Goal: Task Accomplishment & Management: Complete application form

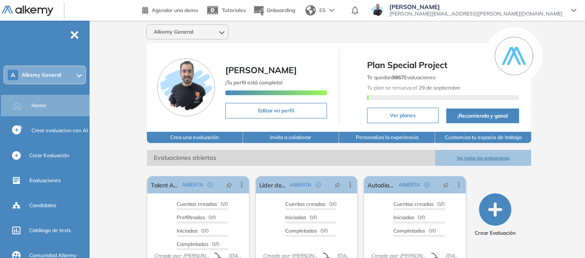
click at [62, 73] on div "A Alkemy General" at bounding box center [44, 74] width 81 height 17
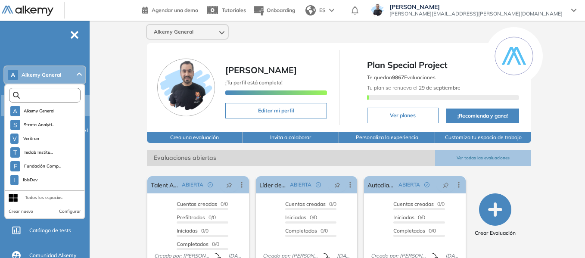
click at [50, 96] on input "text" at bounding box center [47, 95] width 54 height 6
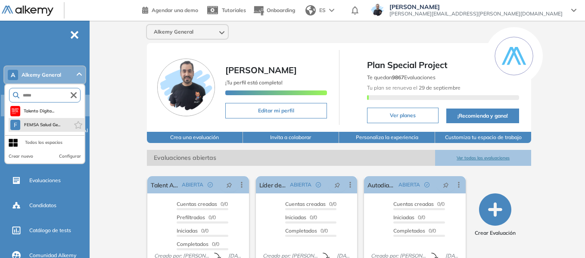
type input "*****"
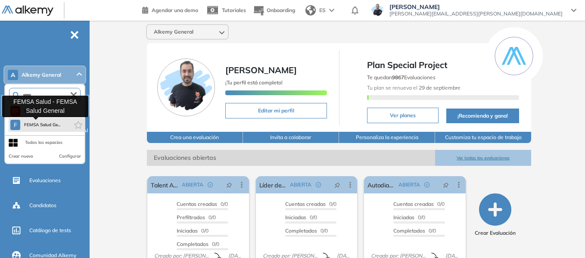
click at [60, 124] on span "FEMSA Salud Ge..." at bounding box center [42, 124] width 37 height 7
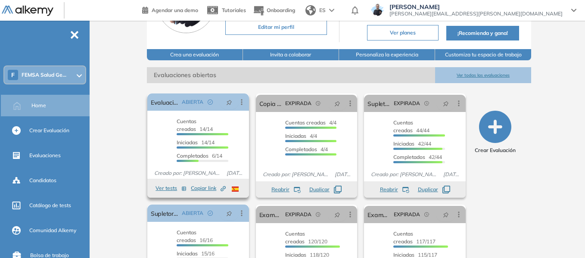
scroll to position [86, 0]
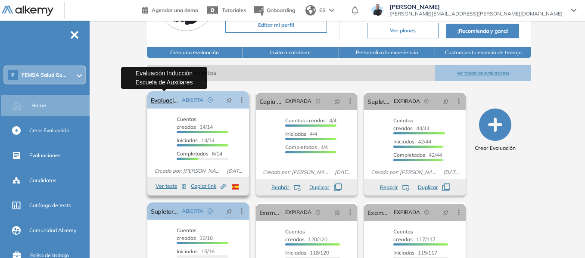
click at [168, 101] on link "Evaluación Inducción Escuela de Auxiliares" at bounding box center [165, 99] width 28 height 17
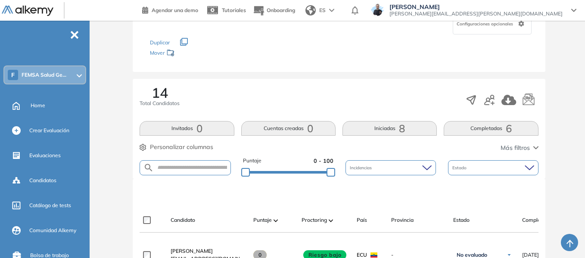
scroll to position [258, 0]
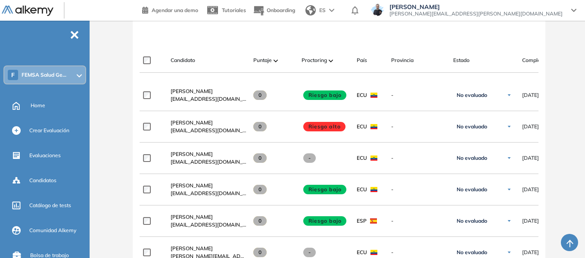
drag, startPoint x: 358, startPoint y: 79, endPoint x: 404, endPoint y: 78, distance: 46.1
click at [404, 78] on div at bounding box center [338, 76] width 398 height 7
click at [213, 93] on span "TANYA Zoraya LLUMIQUINGA" at bounding box center [191, 91] width 42 height 6
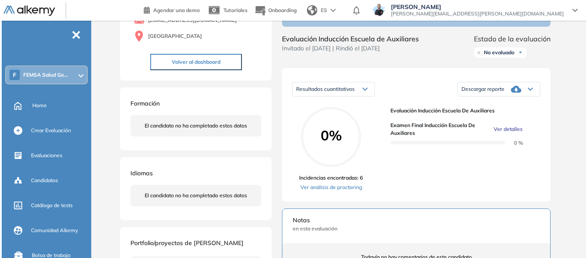
scroll to position [172, 0]
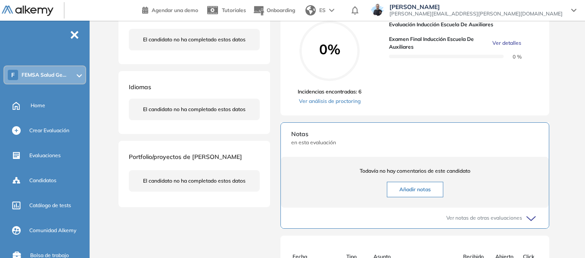
click at [507, 47] on span "Ver detalles" at bounding box center [506, 43] width 29 height 8
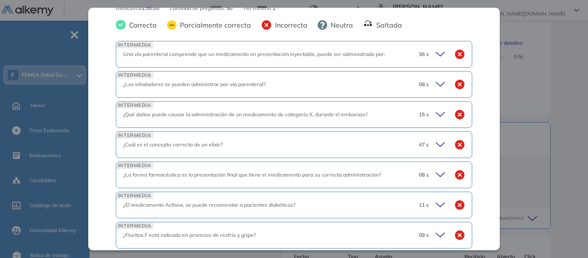
click at [436, 57] on icon at bounding box center [442, 54] width 12 height 12
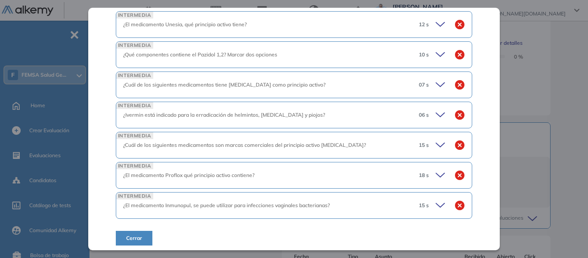
scroll to position [1699, 0]
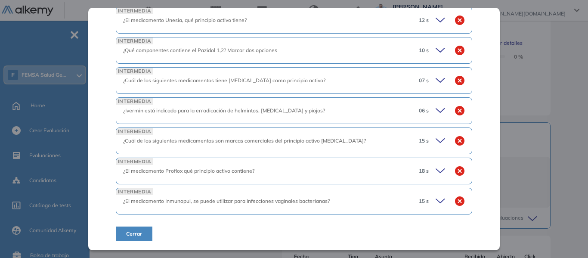
click at [436, 195] on icon at bounding box center [442, 201] width 12 height 12
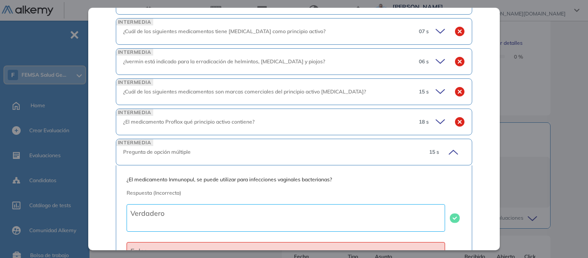
scroll to position [1818, 0]
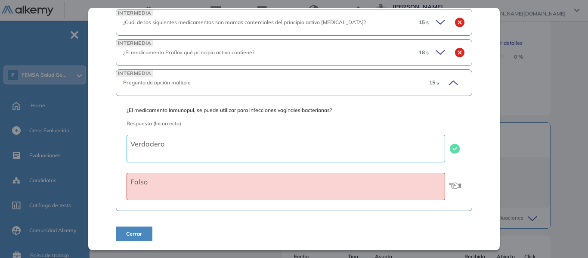
click at [438, 51] on icon at bounding box center [442, 52] width 12 height 12
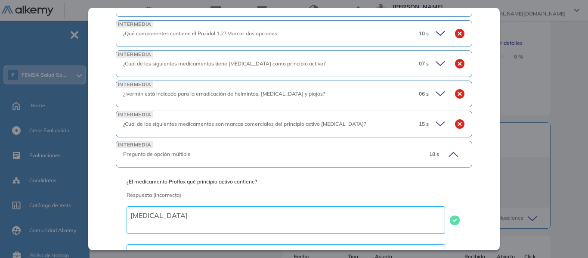
scroll to position [1688, 0]
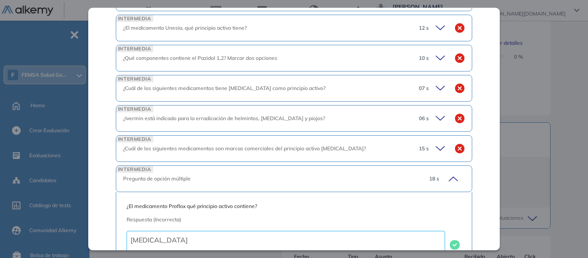
click at [436, 149] on icon at bounding box center [442, 148] width 12 height 12
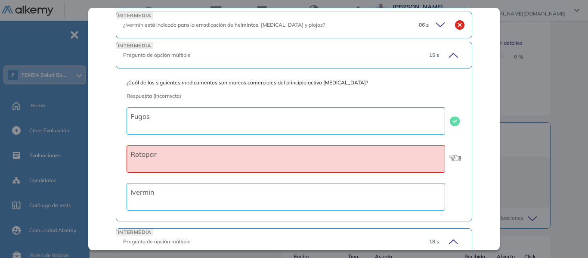
scroll to position [1775, 0]
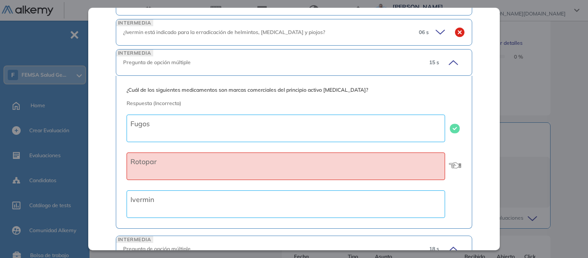
click at [436, 33] on icon at bounding box center [440, 32] width 9 height 4
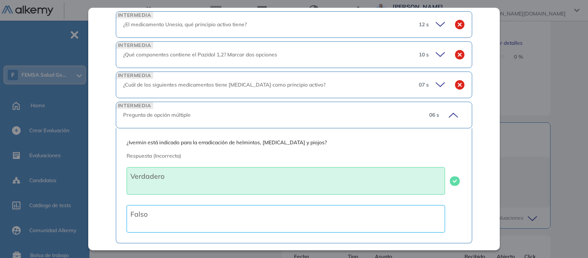
scroll to position [1688, 0]
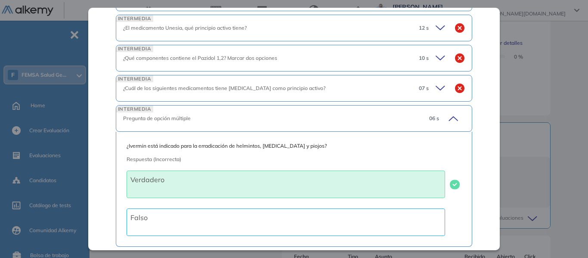
click at [438, 86] on icon at bounding box center [440, 88] width 9 height 4
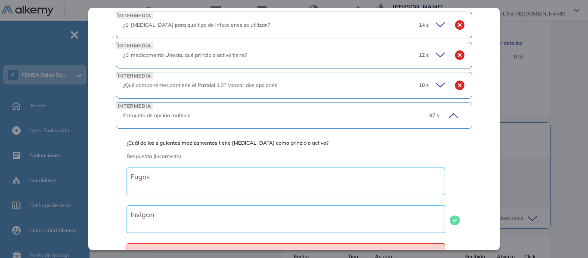
scroll to position [1645, 0]
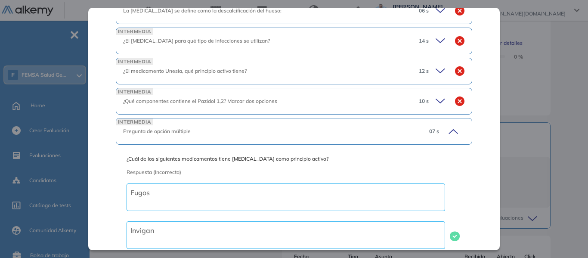
click at [436, 102] on icon at bounding box center [442, 101] width 12 height 12
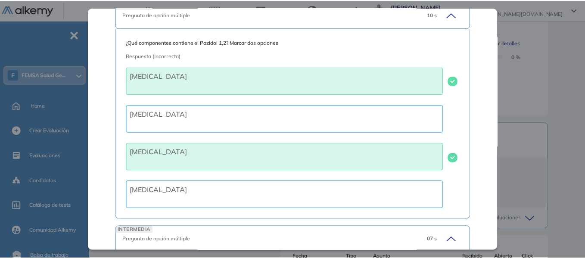
scroll to position [1688, 0]
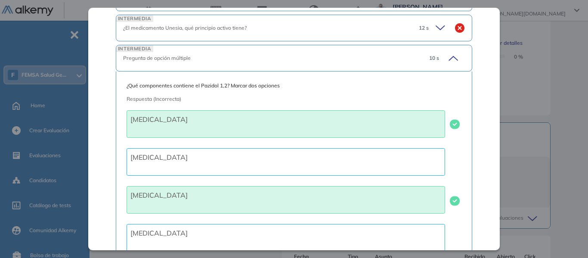
click at [561, 81] on div "Examen final Inducción escuela de auxiliares Integrador Idiomas Objetivos Farma…" at bounding box center [341, 102] width 448 height 472
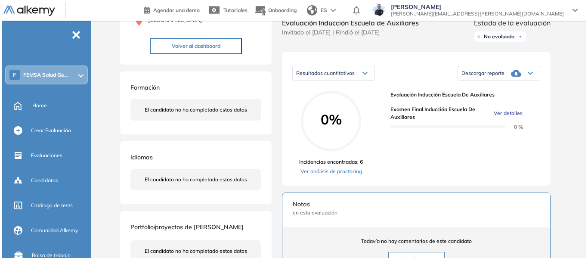
scroll to position [66, 0]
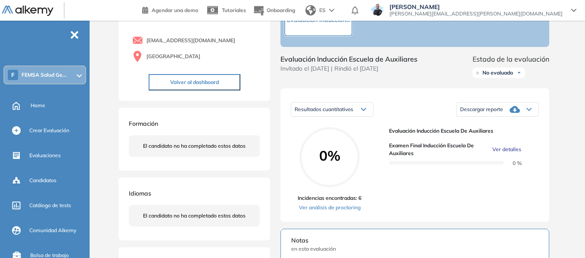
click at [512, 153] on span "Ver detalles" at bounding box center [506, 150] width 29 height 8
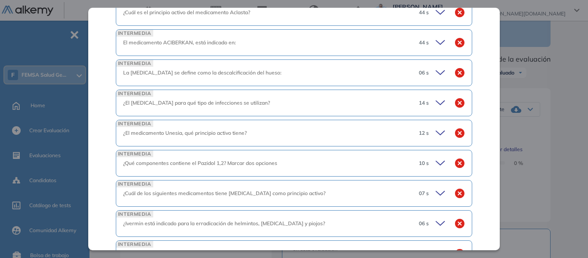
scroll to position [1376, 0]
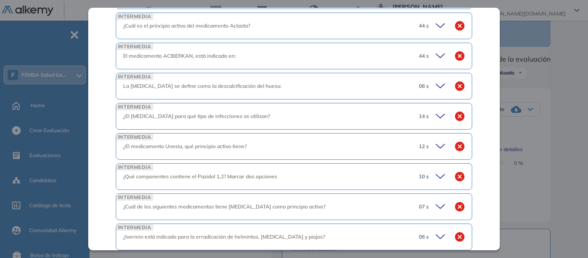
click at [438, 81] on icon at bounding box center [442, 86] width 12 height 12
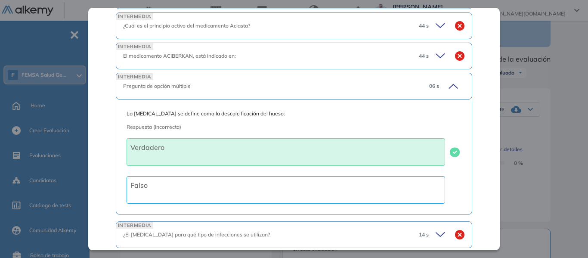
click at [446, 86] on icon at bounding box center [452, 86] width 12 height 12
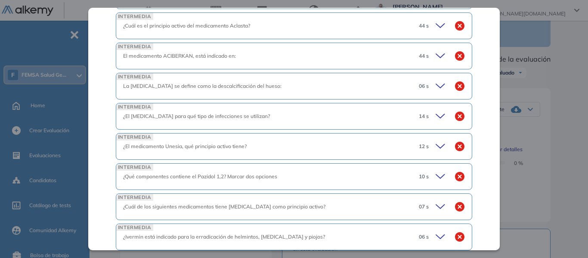
click at [436, 85] on icon at bounding box center [442, 86] width 12 height 12
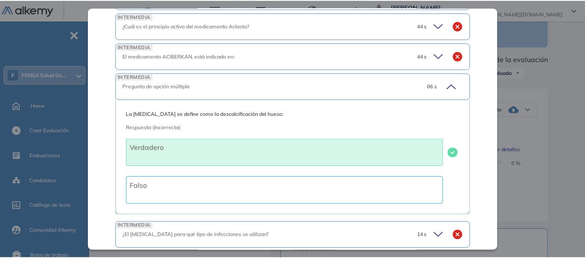
scroll to position [1419, 0]
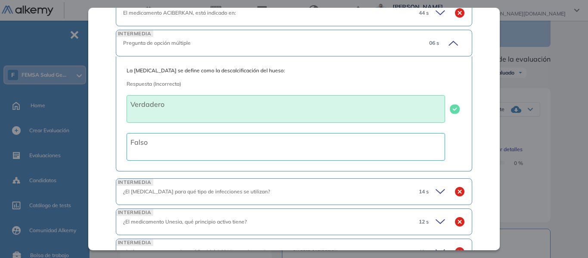
click at [449, 46] on icon at bounding box center [452, 43] width 12 height 12
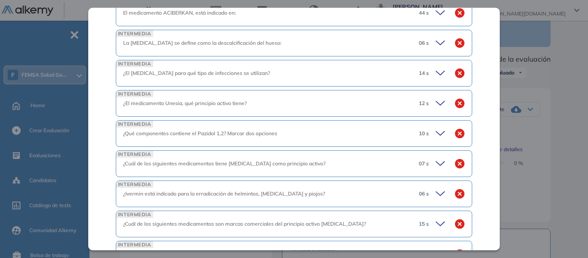
click at [436, 42] on icon at bounding box center [442, 43] width 12 height 12
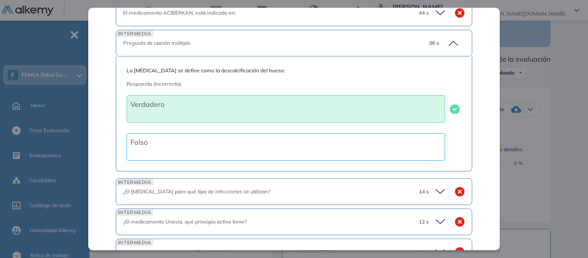
click at [576, 99] on div "Inicio Alkymetrics Evaluaciones Dashboard Candidato Examen final Inducción escu…" at bounding box center [340, 210] width 495 height 510
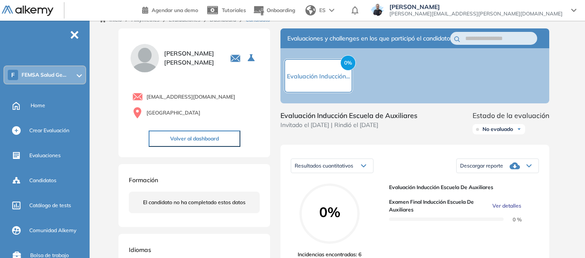
scroll to position [0, 0]
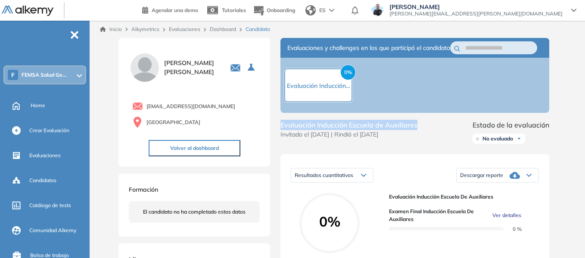
drag, startPoint x: 280, startPoint y: 131, endPoint x: 421, endPoint y: 133, distance: 141.2
click at [421, 133] on div "Evaluación Inducción Escuela de Auxiliares Invitado el 11/09/2025 | Rindió el 1…" at bounding box center [414, 134] width 269 height 28
copy span "Evaluación Inducción Escuela de Auxiliares"
click at [66, 70] on div "F FEMSA Salud Ge..." at bounding box center [44, 74] width 81 height 17
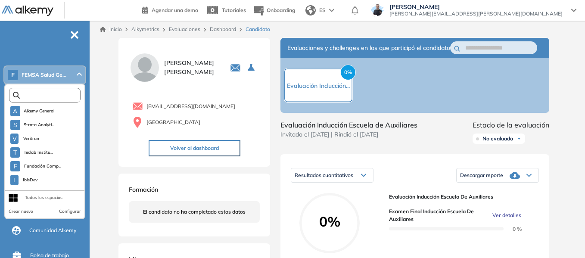
click at [56, 98] on input "text" at bounding box center [47, 95] width 54 height 6
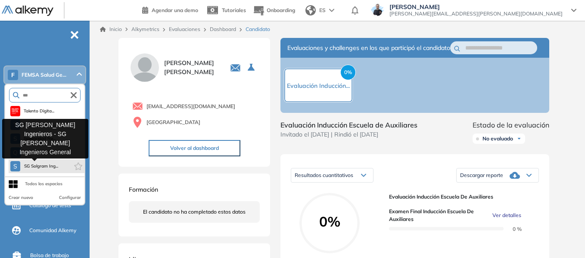
type input "***"
click at [50, 167] on span "SG Solgram Ing..." at bounding box center [41, 166] width 34 height 7
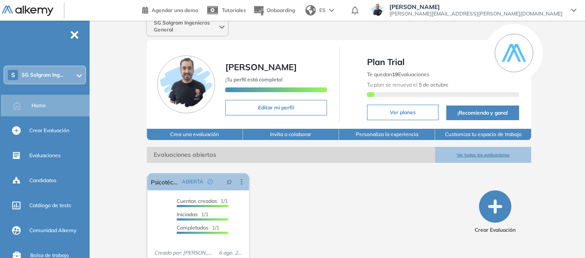
scroll to position [39, 0]
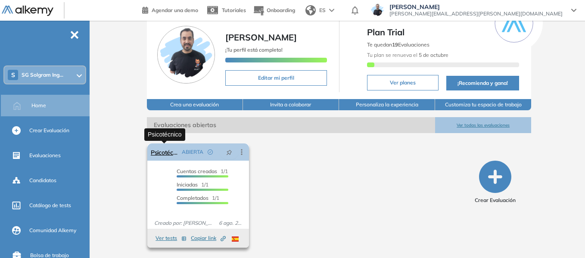
click at [167, 155] on link "Psicotécnico" at bounding box center [165, 151] width 28 height 17
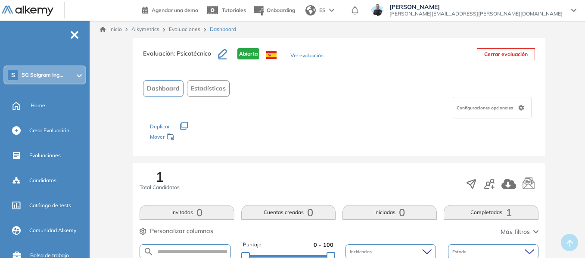
click at [314, 53] on button "Ver evaluación" at bounding box center [306, 56] width 33 height 9
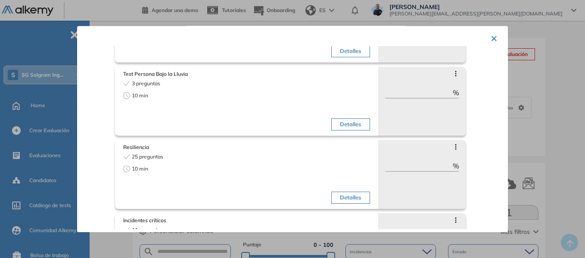
scroll to position [511, 0]
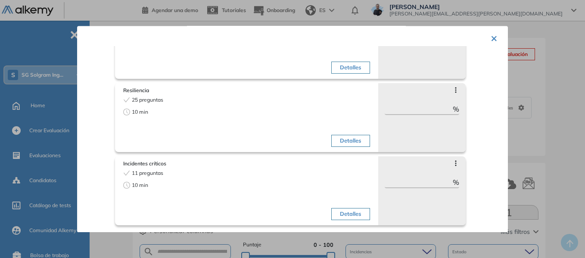
click at [490, 35] on button "×" at bounding box center [493, 37] width 7 height 17
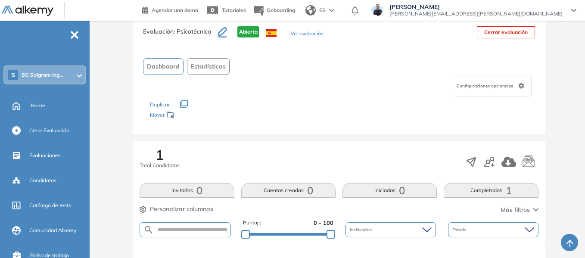
scroll to position [86, 0]
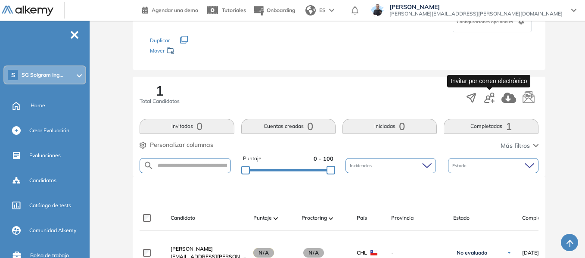
click at [489, 97] on icon "button" at bounding box center [489, 98] width 10 height 10
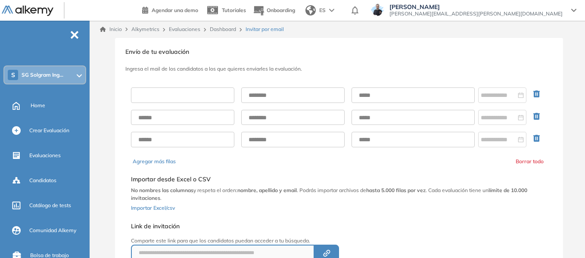
click at [211, 98] on input "text" at bounding box center [182, 94] width 103 height 15
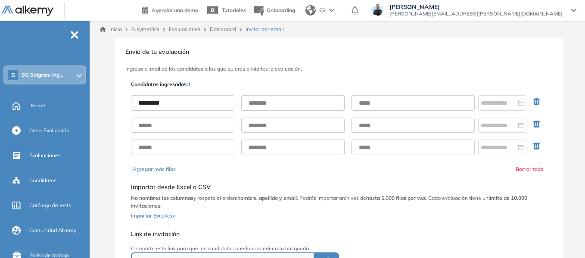
type input "********"
type input "*****"
paste input "**********"
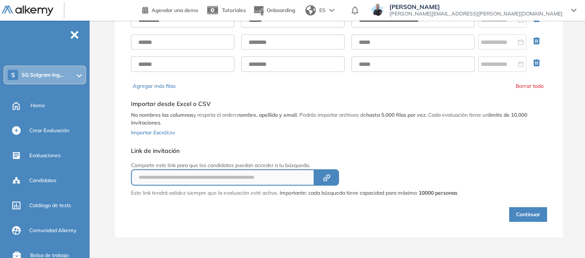
type input "**********"
click at [523, 211] on button "Continuar" at bounding box center [528, 214] width 38 height 15
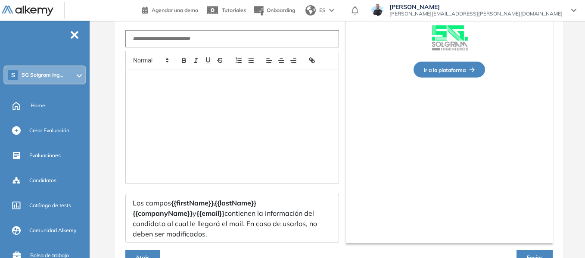
type input "**********"
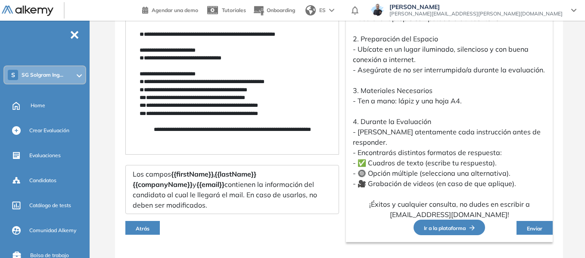
scroll to position [280, 0]
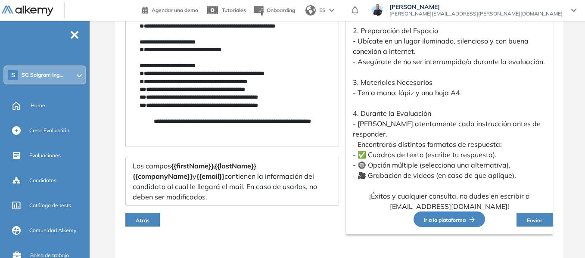
click at [527, 217] on span "Enviar" at bounding box center [534, 220] width 15 height 6
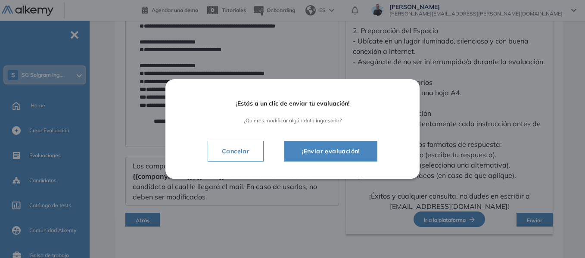
click at [350, 150] on span "¡Enviar evaluación!" at bounding box center [330, 151] width 71 height 10
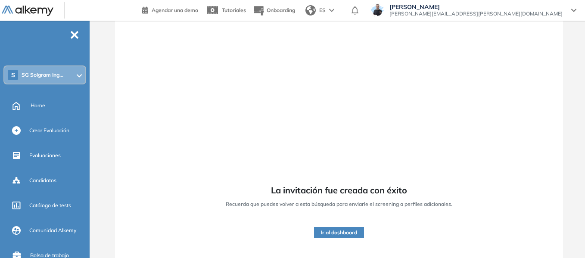
scroll to position [122, 0]
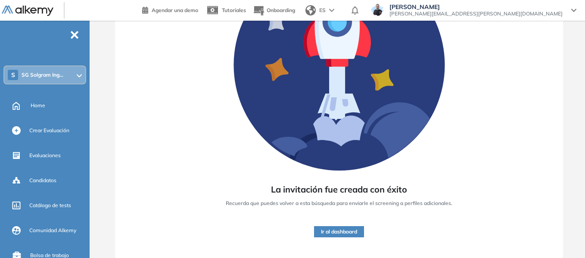
click at [353, 233] on button "Ir al dashboard" at bounding box center [339, 231] width 50 height 11
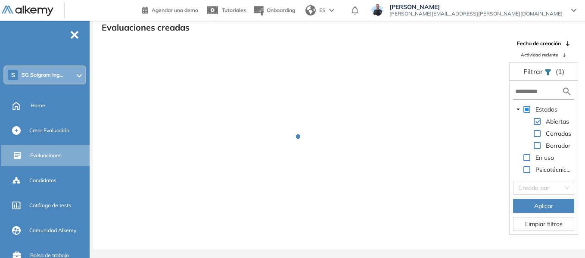
scroll to position [21, 0]
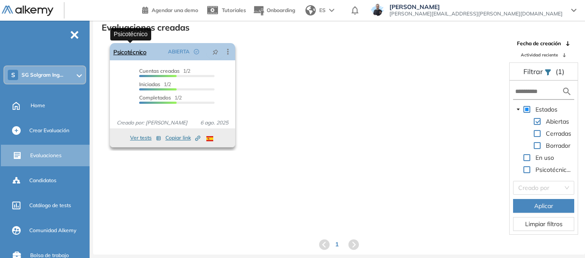
click at [142, 50] on link "Psicotécnico" at bounding box center [129, 51] width 33 height 17
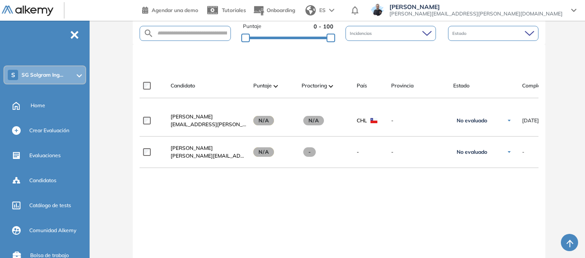
scroll to position [237, 0]
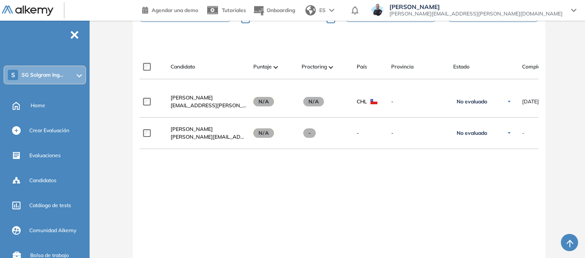
click at [62, 73] on span "SG Solgram Ing..." at bounding box center [43, 74] width 42 height 7
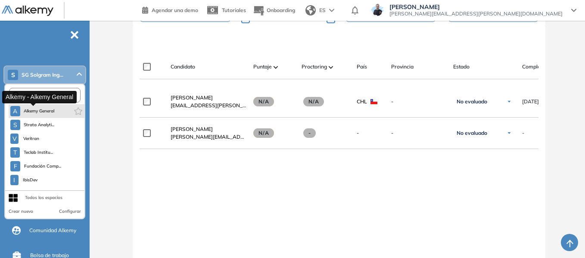
click at [46, 111] on span "Alkemy General" at bounding box center [39, 111] width 31 height 7
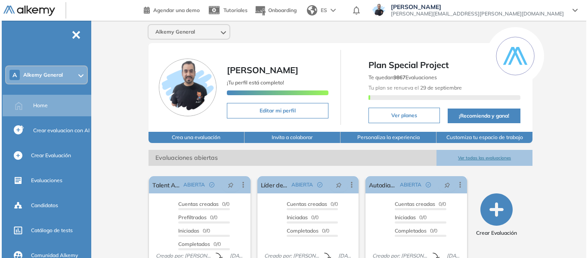
scroll to position [86, 0]
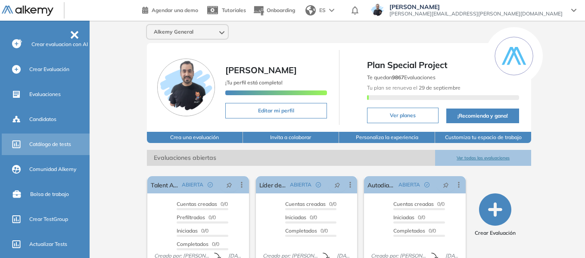
click at [62, 137] on div "Catálogo de tests" at bounding box center [58, 144] width 59 height 15
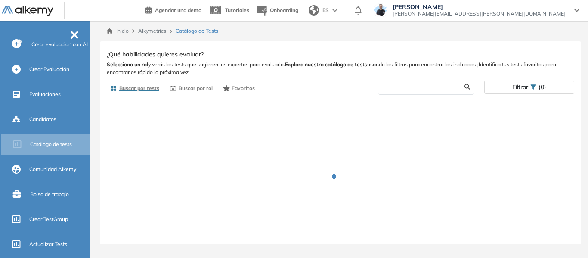
click at [405, 84] on input "text" at bounding box center [424, 87] width 79 height 8
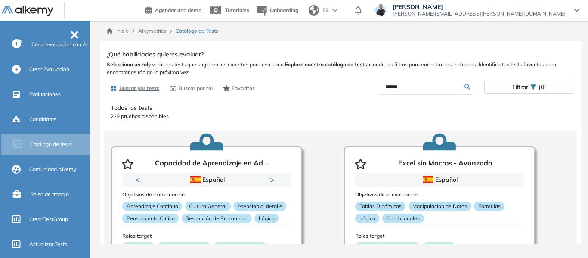
type input "******"
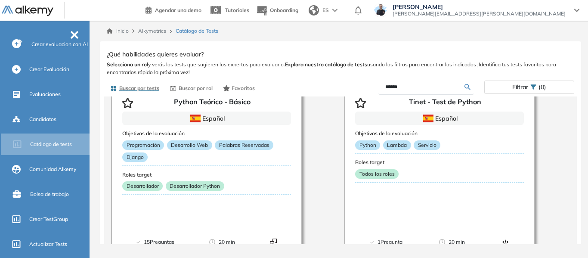
scroll to position [258, 0]
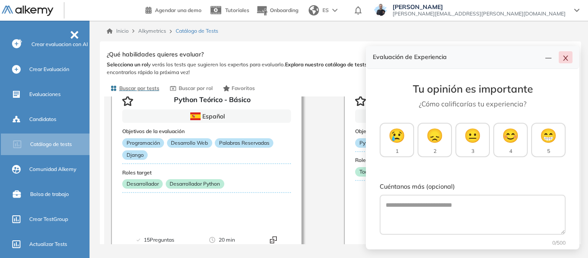
click at [569, 57] on icon "close" at bounding box center [565, 58] width 7 height 7
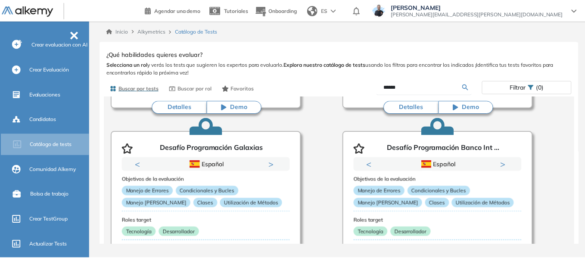
scroll to position [0, 0]
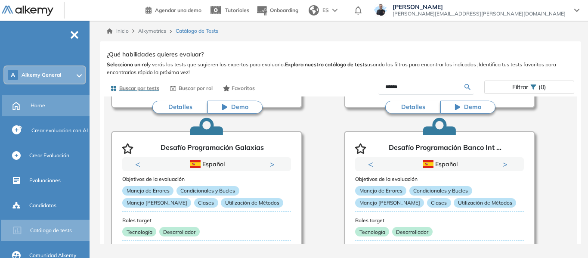
drag, startPoint x: 42, startPoint y: 107, endPoint x: 10, endPoint y: 105, distance: 31.9
click at [42, 107] on span "Home" at bounding box center [38, 106] width 15 height 8
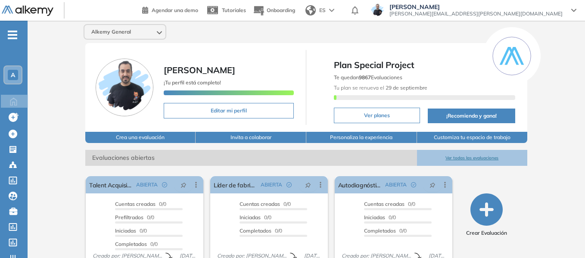
click at [14, 73] on span "A" at bounding box center [13, 74] width 4 height 7
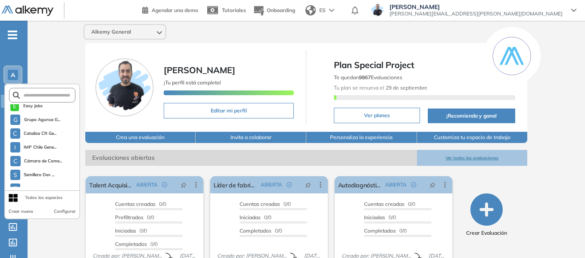
scroll to position [2413, 0]
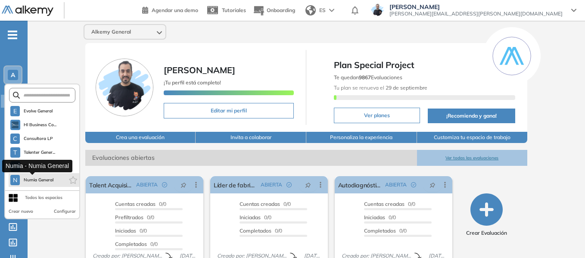
click at [47, 179] on span "Numia General" at bounding box center [38, 180] width 31 height 7
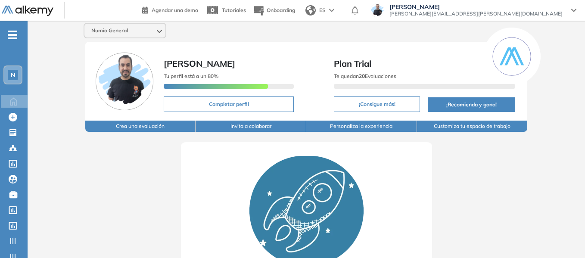
scroll to position [0, 0]
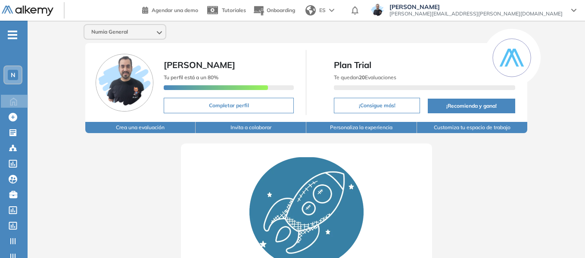
click at [151, 126] on button "Crea una evaluación" at bounding box center [140, 127] width 111 height 11
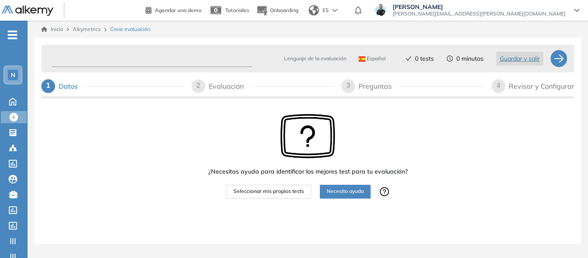
click at [182, 62] on input "text" at bounding box center [152, 58] width 201 height 17
paste input "**********"
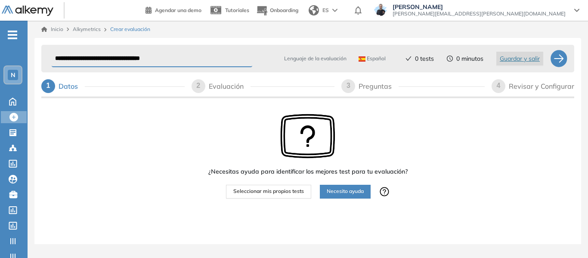
type input "**********"
click at [286, 195] on span "Seleccionar mis propios tests" at bounding box center [268, 191] width 71 height 8
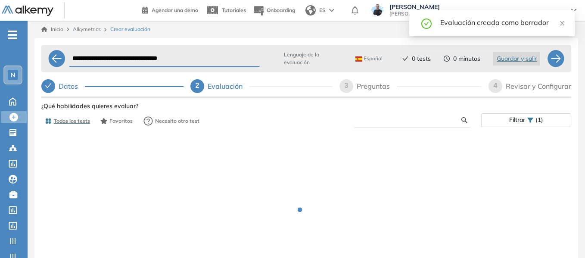
click at [389, 121] on input "text" at bounding box center [410, 120] width 101 height 8
paste input "**********"
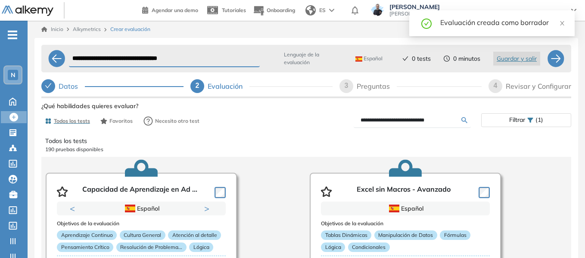
type input "**********"
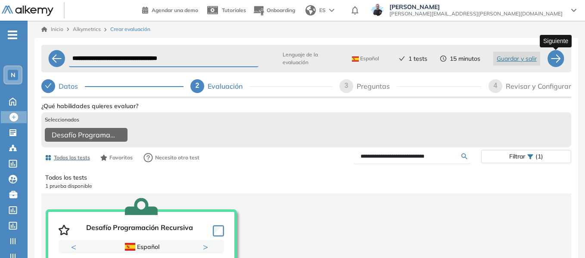
click at [558, 53] on div at bounding box center [555, 58] width 17 height 17
select select "*****"
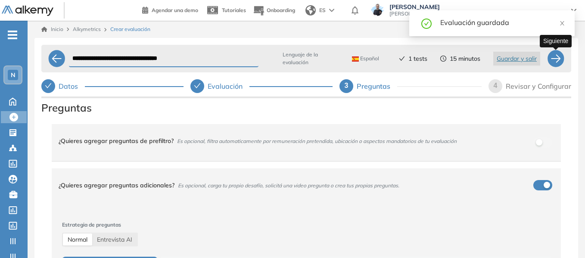
click at [553, 58] on div at bounding box center [555, 58] width 17 height 17
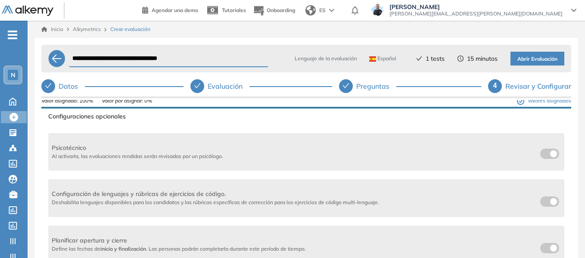
scroll to position [129, 0]
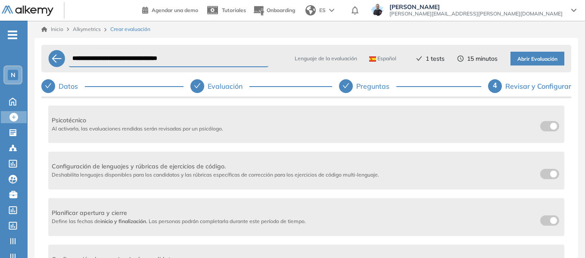
click at [542, 179] on div "Configuración de lenguajes y rúbricas de ejercicios de código. Deshabilita leng…" at bounding box center [306, 171] width 516 height 38
click at [542, 173] on span at bounding box center [543, 172] width 7 height 7
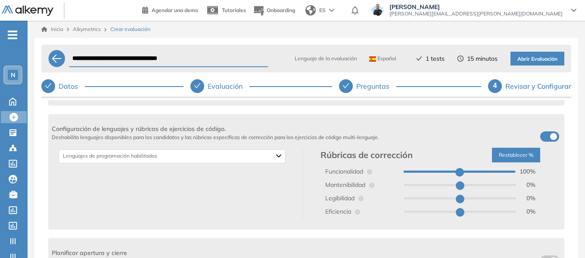
scroll to position [215, 0]
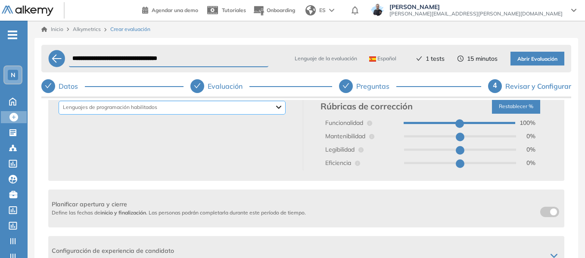
click at [207, 111] on div "Backend Crypto Data Science Data Base Dev Ops Genéricos Mobile Otros Frontend D…" at bounding box center [172, 108] width 227 height 14
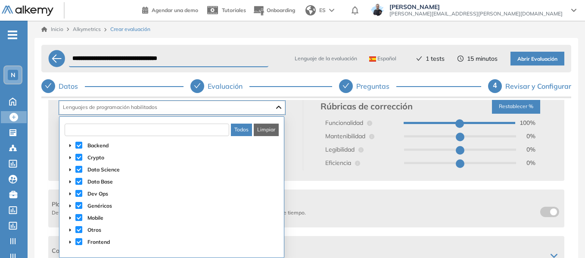
click at [213, 130] on input "text" at bounding box center [147, 130] width 164 height 12
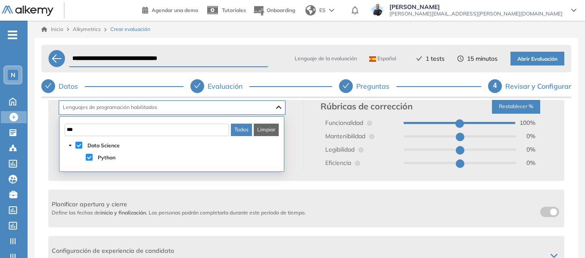
click at [263, 129] on button "Limpiar" at bounding box center [266, 130] width 25 height 12
click at [90, 157] on span at bounding box center [89, 157] width 7 height 7
click at [106, 134] on input "***" at bounding box center [147, 130] width 164 height 12
type input "*"
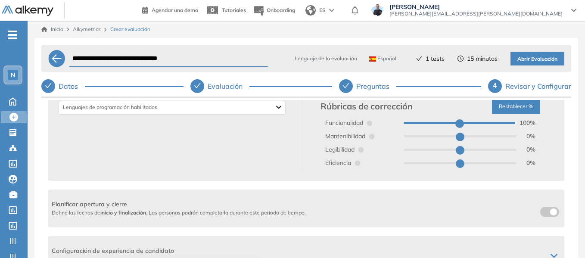
click at [313, 128] on div "Rúbricas de corrección Restablecer % Funcionalidad 100 % Mantenibilidad 0 % Leg…" at bounding box center [435, 133] width 251 height 74
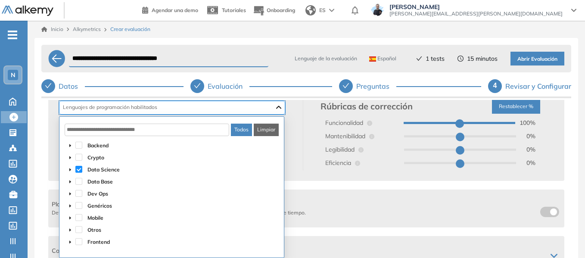
click at [275, 107] on div "Python Data Science [PERSON_NAME]" at bounding box center [172, 108] width 226 height 14
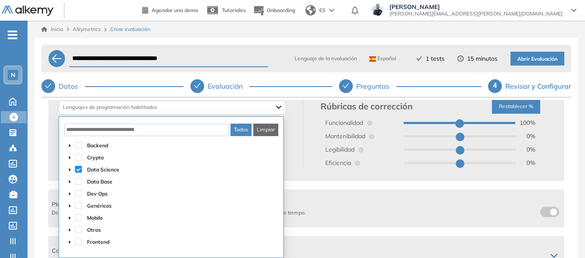
click at [302, 128] on div "Python Data Science [PERSON_NAME] de programación habilitados Rúbricas de corre…" at bounding box center [306, 133] width 509 height 74
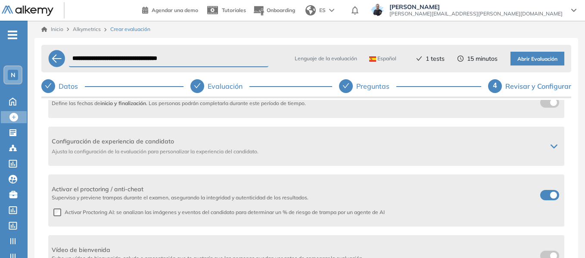
scroll to position [337, 0]
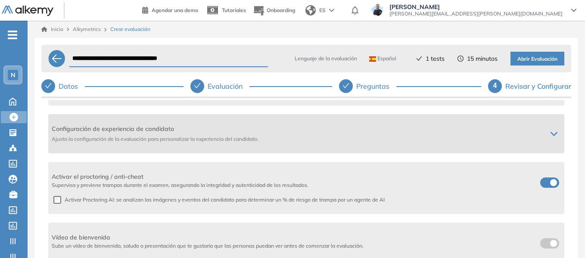
click at [554, 137] on div at bounding box center [554, 133] width 14 height 7
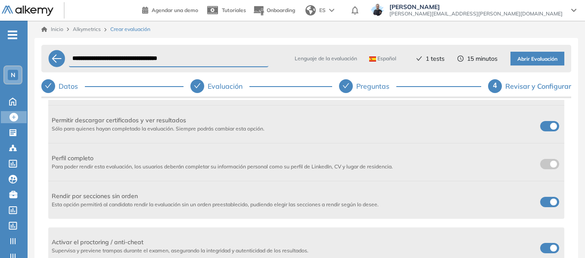
scroll to position [380, 0]
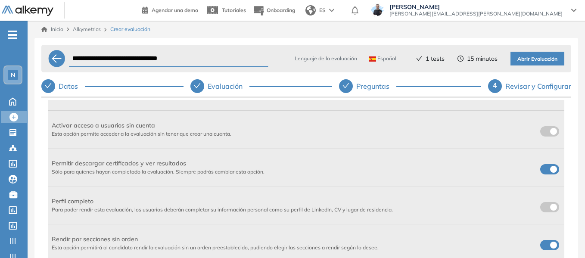
click at [541, 169] on span at bounding box center [543, 167] width 7 height 7
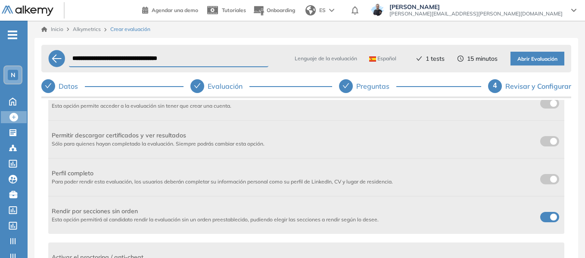
scroll to position [423, 0]
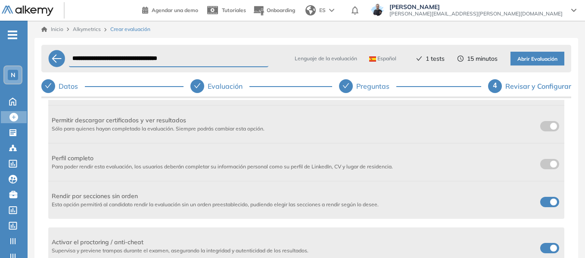
click at [554, 195] on div at bounding box center [549, 201] width 22 height 13
click at [545, 202] on label at bounding box center [549, 202] width 19 height 10
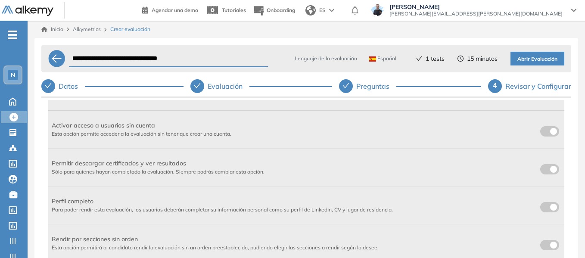
click at [541, 130] on span at bounding box center [543, 129] width 7 height 7
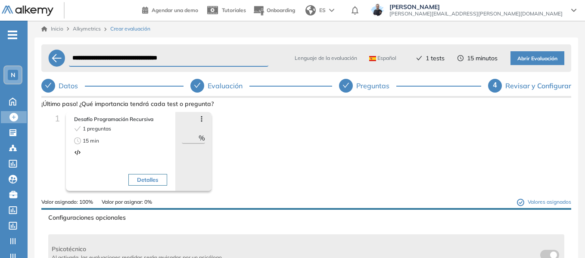
scroll to position [0, 0]
click at [546, 60] on span "Abrir Evaluación" at bounding box center [537, 59] width 40 height 8
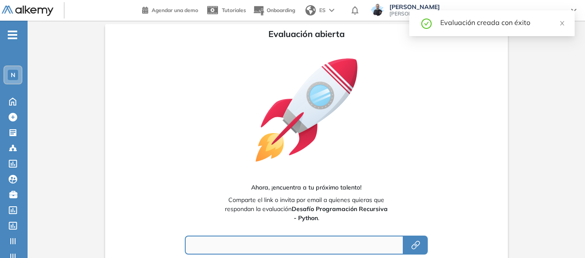
type input "**********"
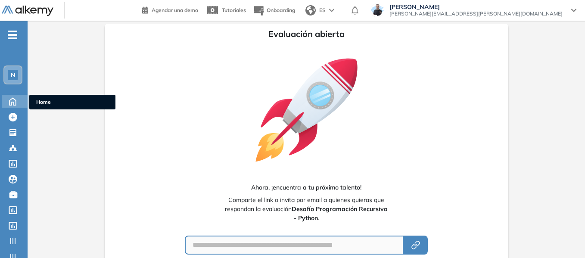
click at [39, 100] on span "Home" at bounding box center [72, 102] width 72 height 8
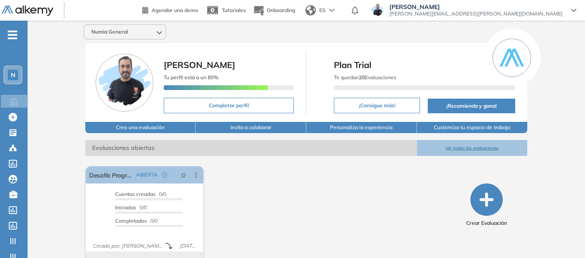
click at [142, 129] on button "Crea una evaluación" at bounding box center [140, 127] width 111 height 11
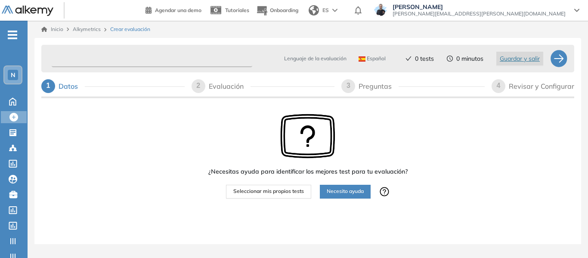
click at [165, 60] on input "text" at bounding box center [152, 58] width 201 height 17
paste input "**********"
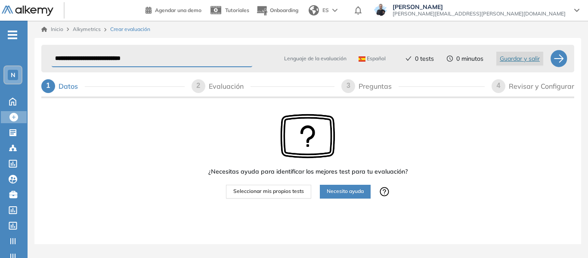
type input "**********"
click at [262, 190] on span "Seleccionar mis propios tests" at bounding box center [268, 191] width 71 height 8
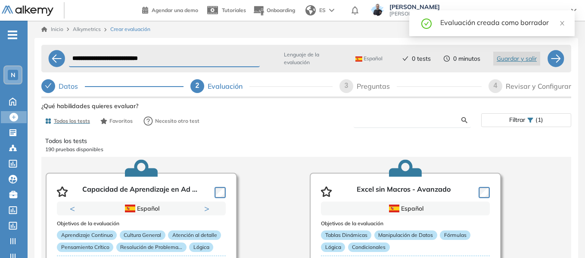
click at [397, 118] on input "text" at bounding box center [410, 120] width 101 height 8
paste input "**********"
type input "**********"
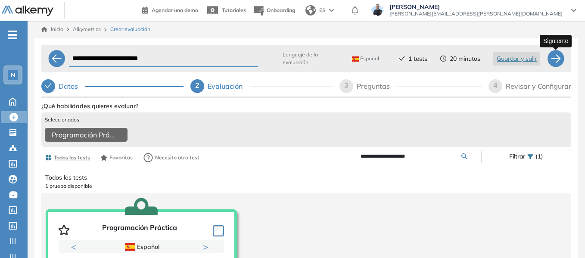
click at [555, 59] on div at bounding box center [555, 58] width 17 height 17
select select "*****"
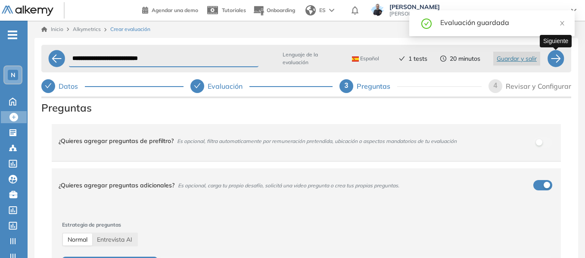
click at [555, 59] on div at bounding box center [555, 58] width 17 height 17
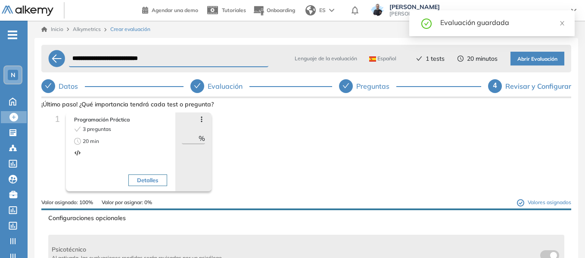
scroll to position [129, 0]
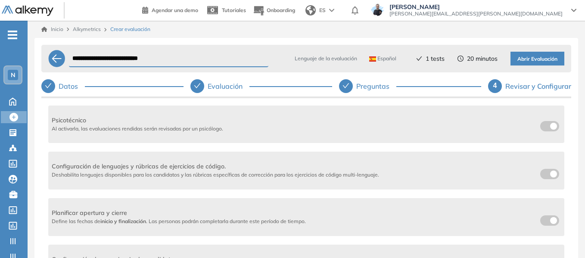
click at [542, 175] on span at bounding box center [543, 172] width 7 height 7
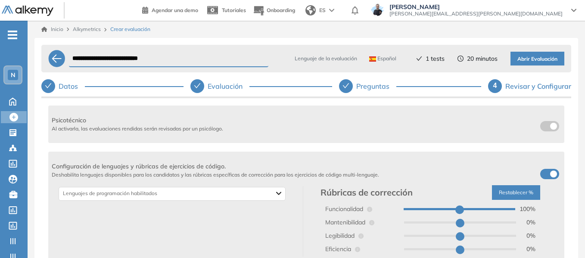
scroll to position [215, 0]
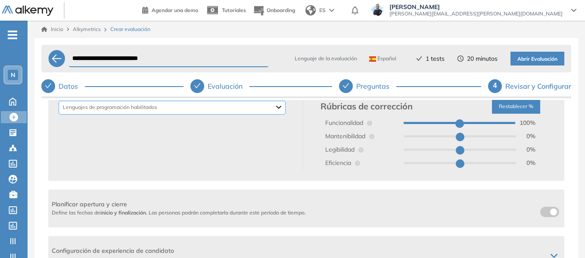
click at [214, 113] on div "Backend Crypto Data Science Data Base Dev Ops Genéricos Mobile Otros Frontend D…" at bounding box center [172, 108] width 227 height 14
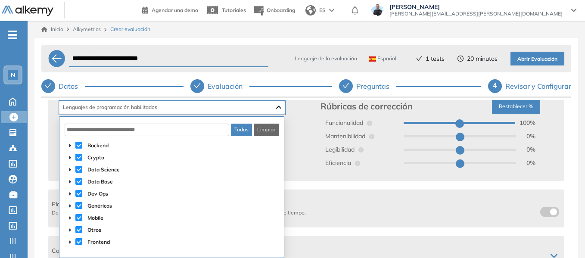
click at [263, 132] on button "Limpiar" at bounding box center [266, 130] width 25 height 12
click at [71, 170] on icon "caret-down" at bounding box center [70, 169] width 4 height 4
click at [90, 194] on span at bounding box center [89, 193] width 7 height 7
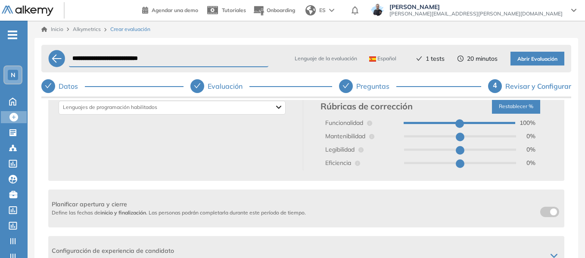
click at [305, 164] on div "Python Lenguajes de programación habilitados Rúbricas de corrección Restablecer…" at bounding box center [306, 133] width 509 height 74
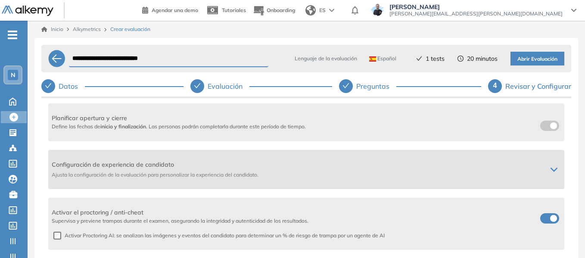
click at [553, 171] on icon at bounding box center [553, 169] width 7 height 7
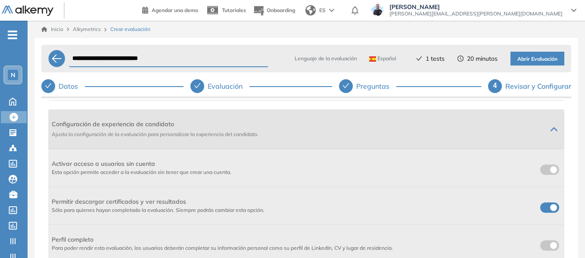
scroll to position [387, 0]
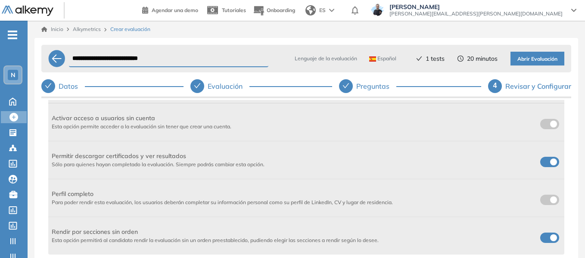
click at [545, 124] on span at bounding box center [543, 122] width 7 height 7
click at [547, 160] on span at bounding box center [543, 160] width 7 height 7
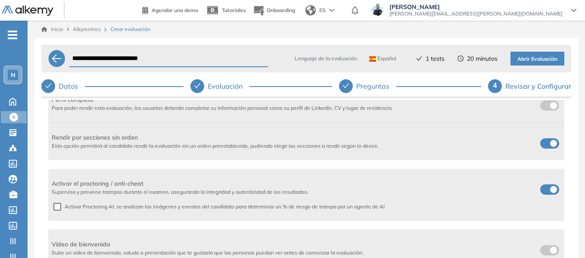
scroll to position [489, 0]
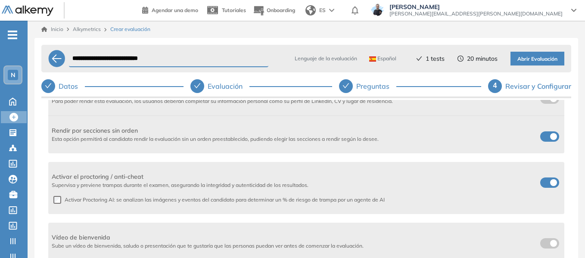
click at [547, 138] on span at bounding box center [543, 134] width 7 height 7
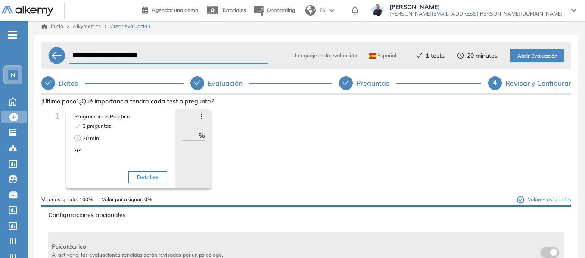
scroll to position [0, 0]
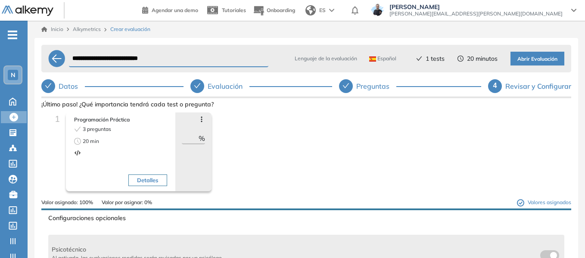
click at [542, 59] on span "Abrir Evaluación" at bounding box center [537, 59] width 40 height 8
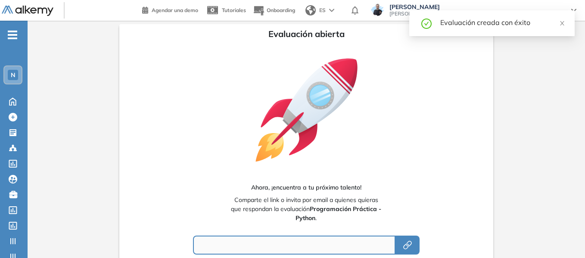
type input "**********"
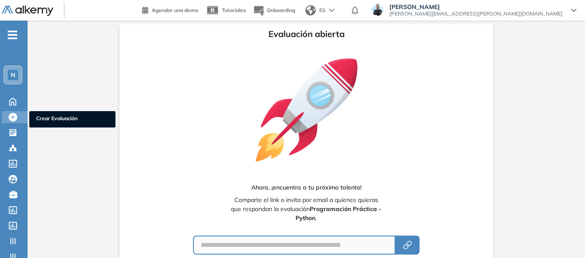
click at [57, 119] on span "Crear Evaluación" at bounding box center [72, 119] width 72 height 9
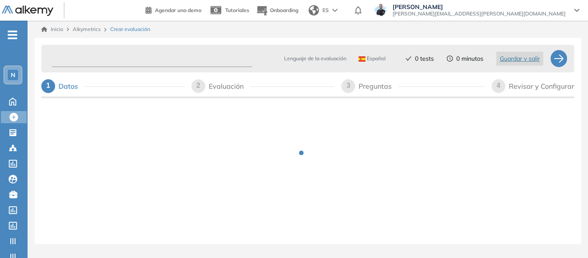
click at [109, 55] on input "text" at bounding box center [152, 58] width 201 height 17
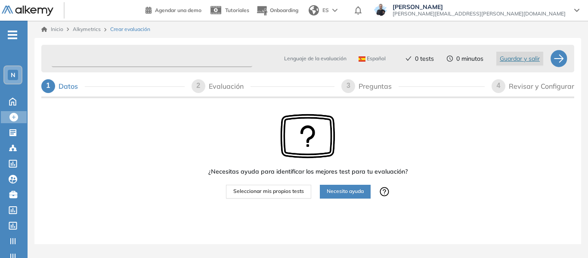
paste input "**********"
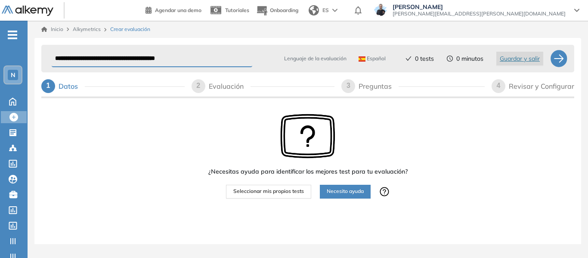
type input "**********"
click at [278, 192] on span "Seleccionar mis propios tests" at bounding box center [268, 191] width 71 height 8
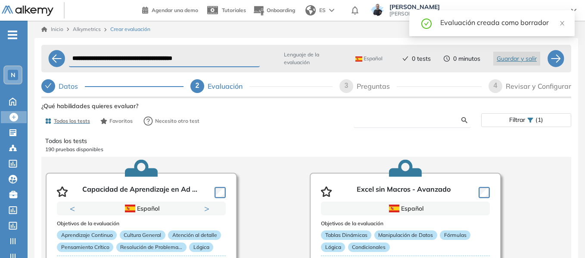
click at [387, 121] on input "text" at bounding box center [410, 120] width 101 height 8
paste input "**********"
type input "**********"
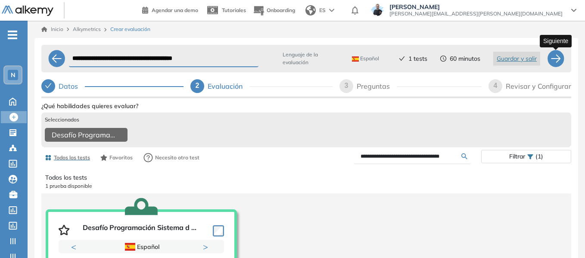
click at [561, 55] on div at bounding box center [555, 58] width 17 height 17
select select "*****"
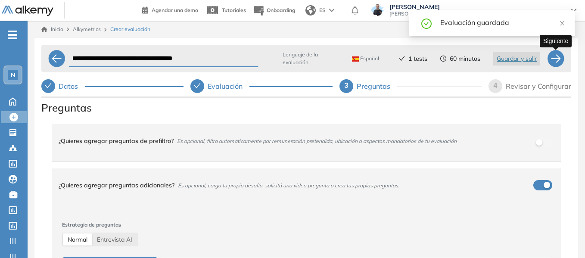
click at [561, 55] on div at bounding box center [555, 58] width 17 height 17
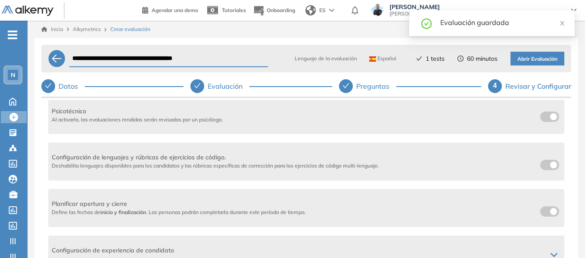
scroll to position [129, 0]
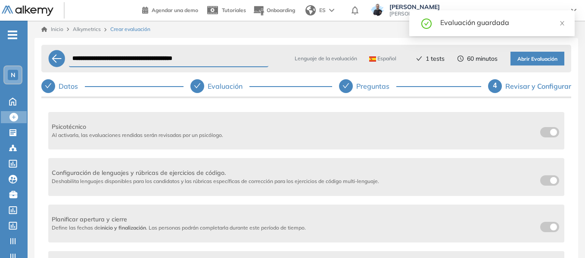
click at [541, 178] on span at bounding box center [543, 178] width 7 height 7
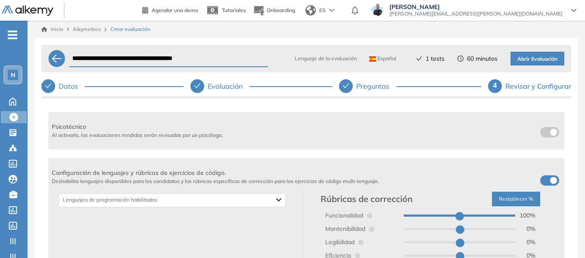
scroll to position [172, 0]
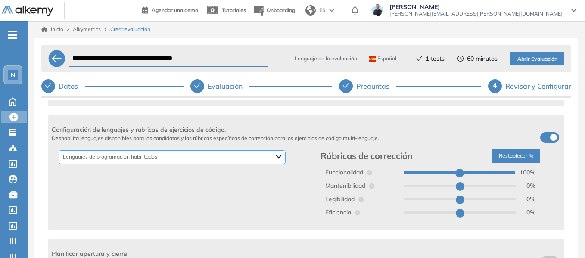
click at [274, 157] on div "Backend Crypto Data Science Data Base Dev Ops Genéricos Mobile Otros Frontend D…" at bounding box center [172, 157] width 227 height 14
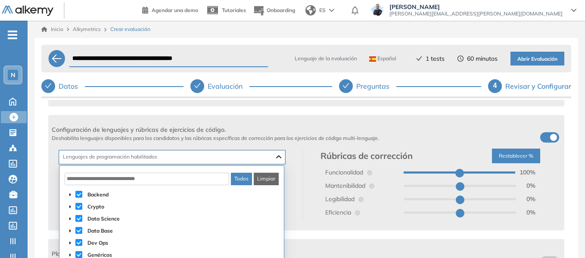
click at [269, 175] on button "Limpiar" at bounding box center [266, 179] width 25 height 12
click at [78, 221] on span at bounding box center [78, 218] width 7 height 7
click at [72, 220] on span at bounding box center [70, 218] width 10 height 10
click at [92, 241] on span at bounding box center [89, 242] width 7 height 7
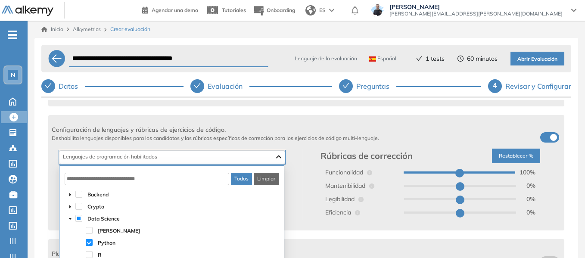
click at [293, 198] on div "Python Lenguajes de programación habilitados" at bounding box center [177, 184] width 251 height 71
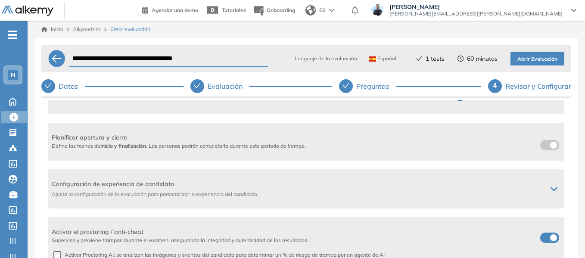
scroll to position [301, 0]
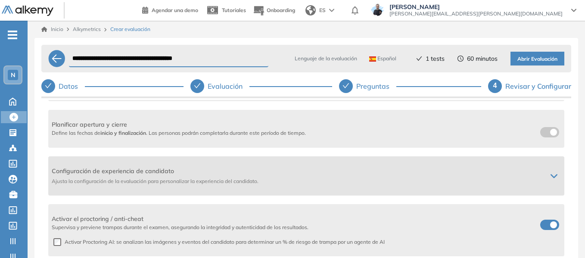
click at [554, 182] on div "Configuración de experiencia de candidato Ajusta la configuración de la evaluac…" at bounding box center [306, 175] width 516 height 39
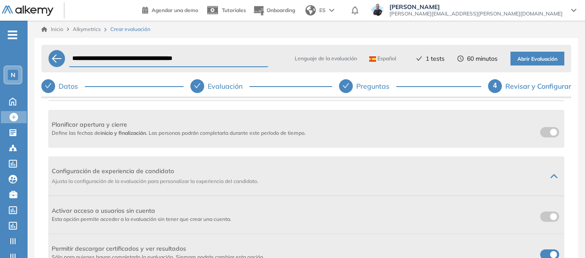
scroll to position [387, 0]
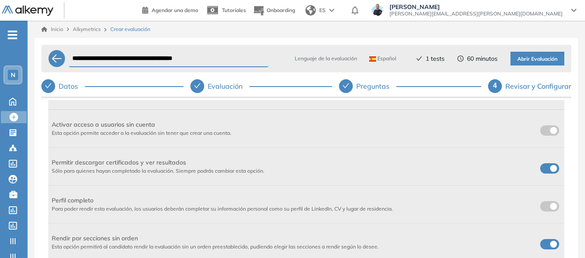
click at [548, 134] on label at bounding box center [549, 130] width 19 height 10
click at [541, 172] on label at bounding box center [549, 168] width 19 height 10
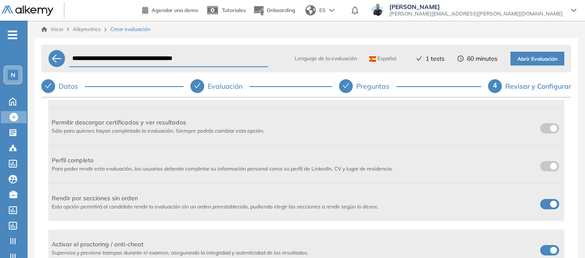
scroll to position [474, 0]
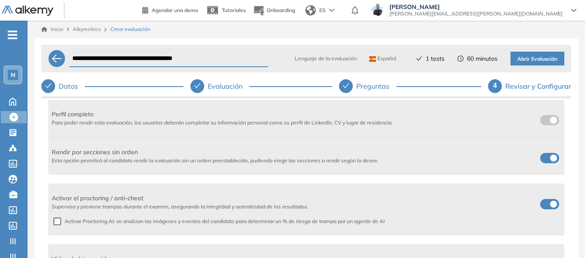
click at [547, 158] on span at bounding box center [543, 156] width 7 height 7
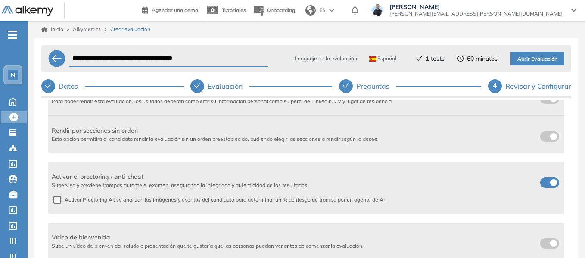
click at [542, 60] on span "Abrir Evaluación" at bounding box center [537, 59] width 40 height 8
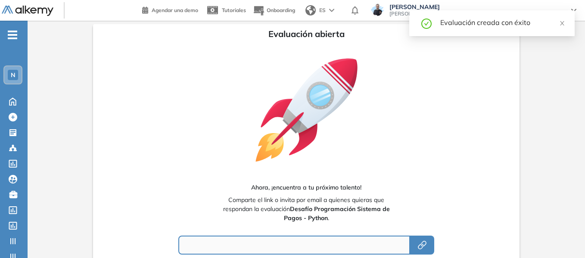
type input "**********"
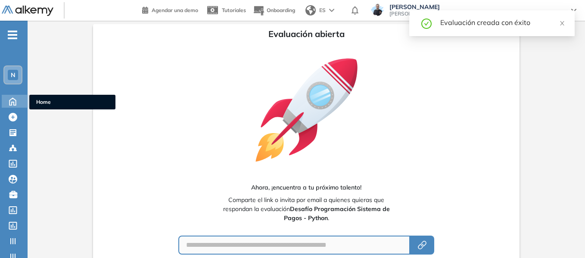
click at [46, 105] on span "Home" at bounding box center [72, 102] width 72 height 8
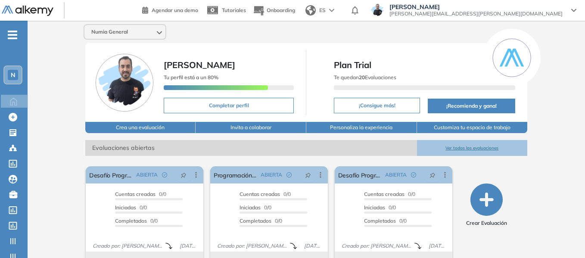
click at [9, 70] on div "N" at bounding box center [13, 75] width 10 height 10
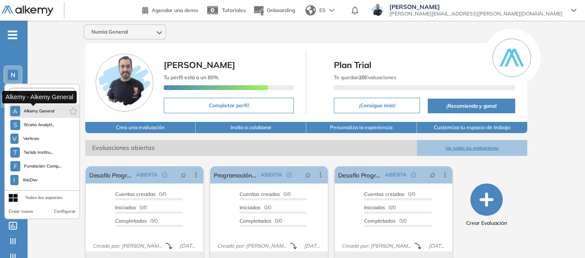
click at [33, 112] on span "Alkemy General" at bounding box center [39, 111] width 31 height 7
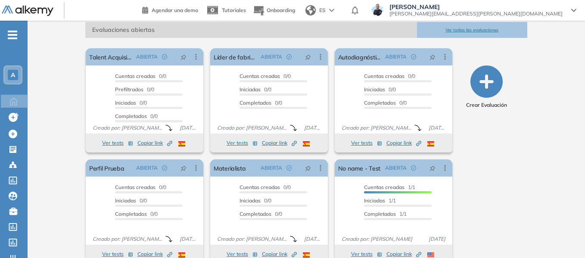
scroll to position [144, 0]
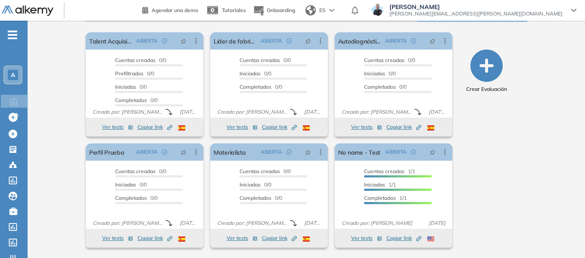
click at [16, 35] on icon "-" at bounding box center [12, 35] width 9 height 2
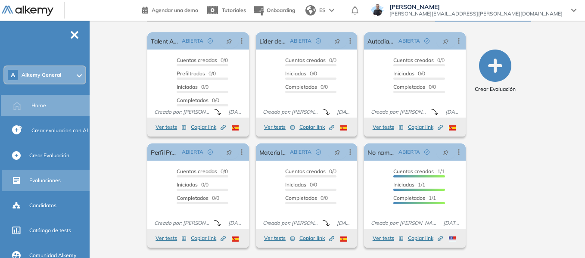
click at [49, 181] on span "Evaluaciones" at bounding box center [44, 181] width 31 height 8
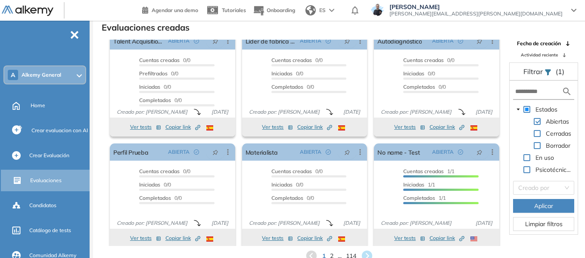
scroll to position [16, 0]
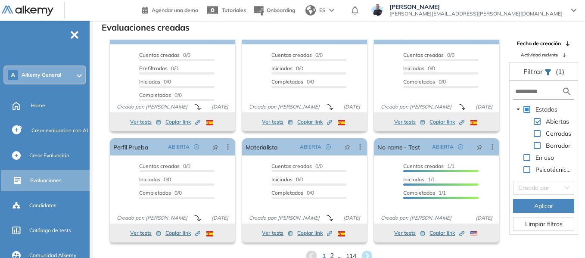
click at [333, 256] on span "2" at bounding box center [331, 256] width 4 height 10
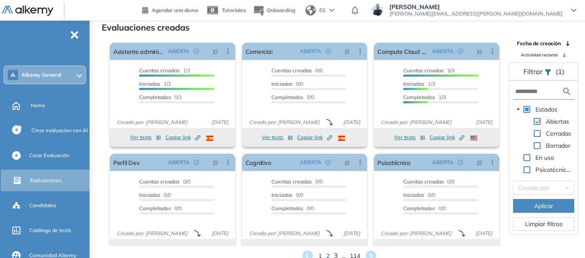
click at [335, 255] on span "3" at bounding box center [335, 256] width 4 height 10
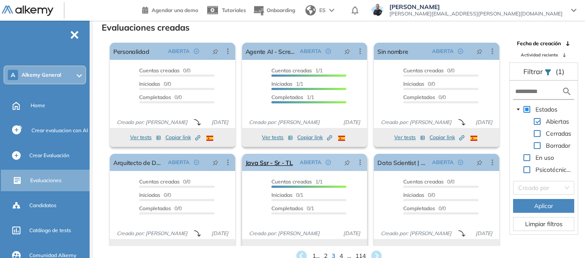
click at [359, 164] on icon at bounding box center [360, 162] width 9 height 9
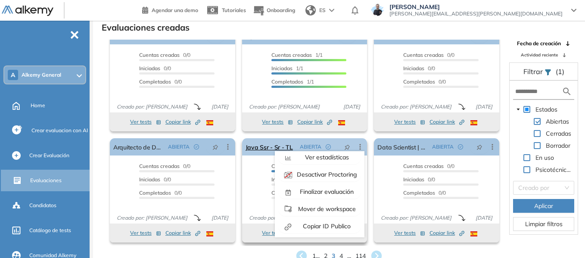
scroll to position [54, 0]
click at [331, 207] on span "Mover de workspace" at bounding box center [325, 208] width 59 height 8
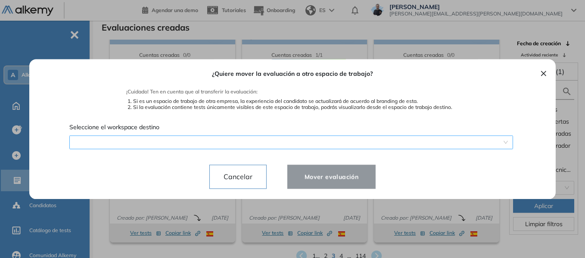
click at [265, 141] on div "¿Quiere mover la evaluación a otro espacio de trabajo? ¡Cuidado! Ten en cuenta …" at bounding box center [292, 129] width 505 height 140
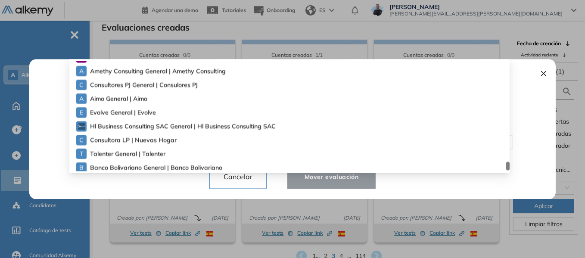
scroll to position [2342, 0]
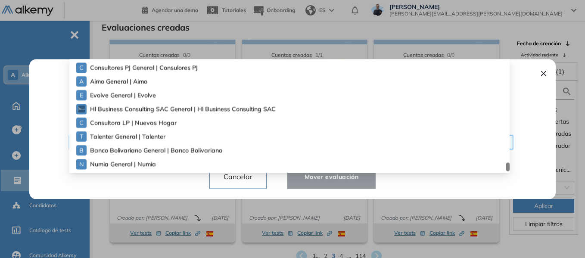
click at [139, 162] on span "Numia General | Numia" at bounding box center [120, 163] width 60 height 9
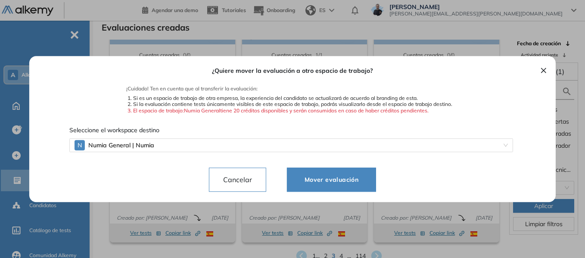
click at [339, 176] on span "Mover evaluación" at bounding box center [331, 179] width 68 height 10
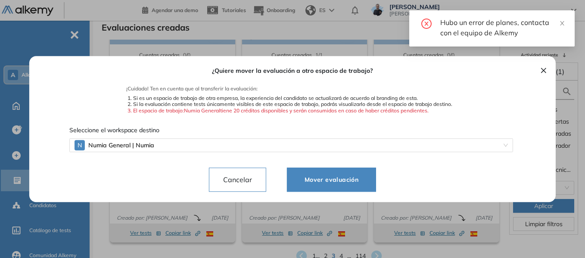
click at [541, 71] on button "×" at bounding box center [543, 70] width 7 height 10
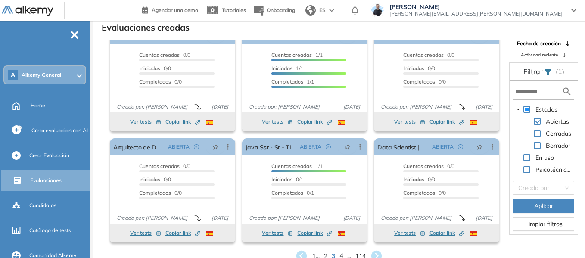
click at [340, 254] on span "4" at bounding box center [341, 256] width 4 height 10
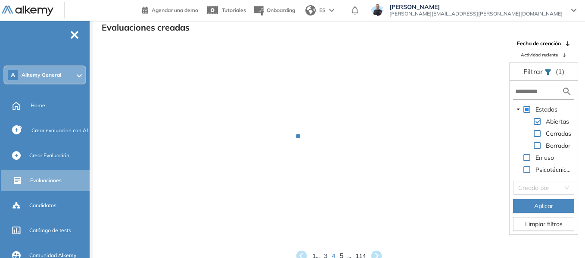
scroll to position [0, 0]
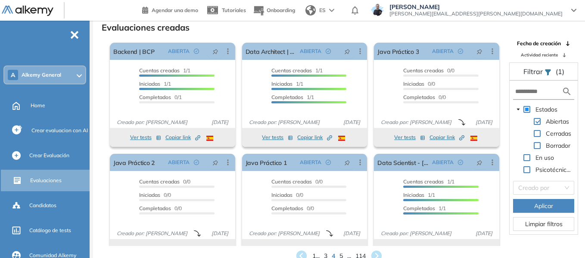
click at [48, 68] on div "A Alkemy General" at bounding box center [44, 74] width 81 height 17
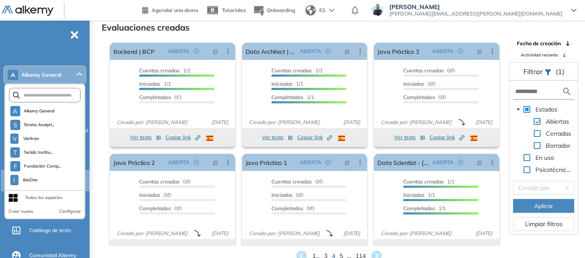
scroll to position [2413, 0]
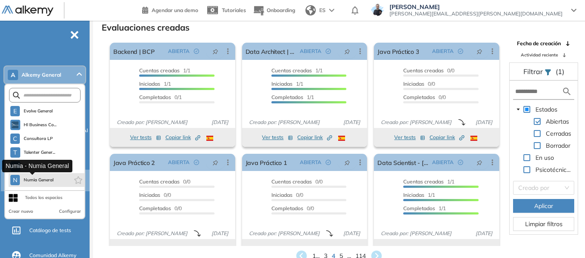
click at [39, 181] on span "Numia General" at bounding box center [38, 180] width 31 height 7
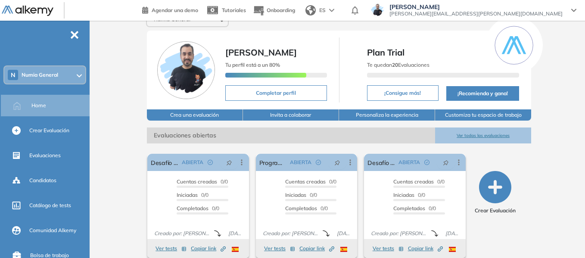
scroll to position [23, 0]
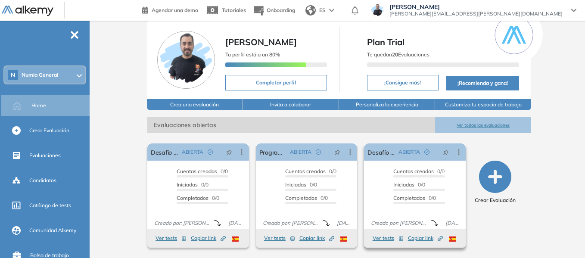
click at [424, 238] on span "Copiar link Created by potrace 1.16, written by [PERSON_NAME] [DATE]-[DATE]" at bounding box center [425, 238] width 35 height 8
click at [315, 238] on span "Copiar link Created by potrace 1.16, written by [PERSON_NAME] [DATE]-[DATE]" at bounding box center [316, 238] width 35 height 8
click at [209, 238] on span "Copiar link Created by potrace 1.16, written by [PERSON_NAME] [DATE]-[DATE]" at bounding box center [208, 238] width 35 height 8
click at [46, 71] on div "N Numia General" at bounding box center [44, 74] width 81 height 17
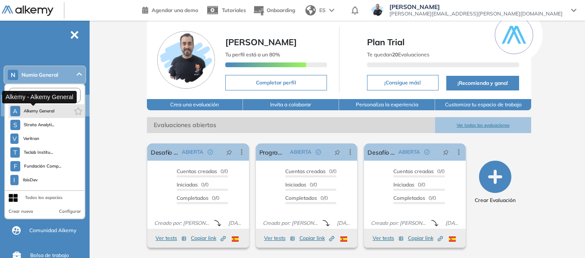
click at [44, 111] on span "Alkemy General" at bounding box center [39, 111] width 31 height 7
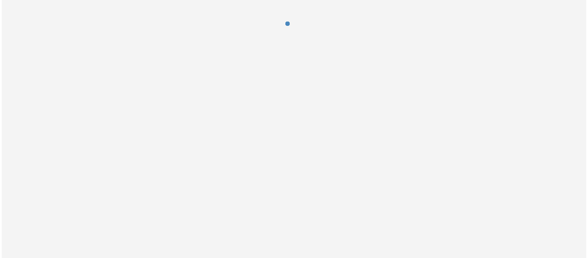
scroll to position [0, 0]
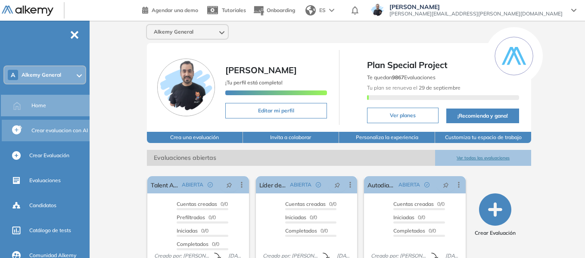
click at [59, 128] on span "Crear evaluacion con AI" at bounding box center [59, 131] width 56 height 8
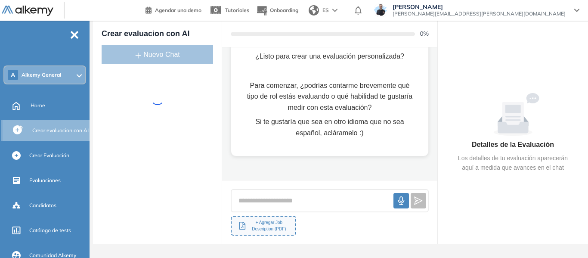
scroll to position [55, 0]
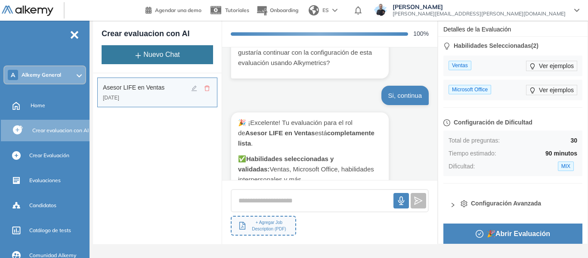
click at [163, 56] on button "Nuevo Chat" at bounding box center [158, 54] width 112 height 19
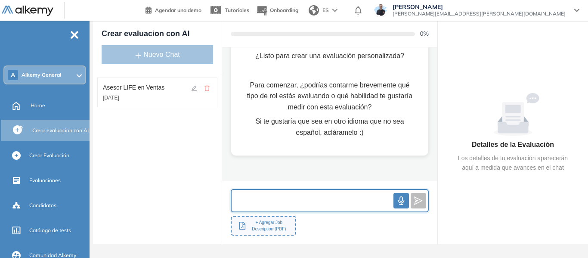
click at [269, 203] on input "text" at bounding box center [313, 201] width 162 height 19
paste input "**********"
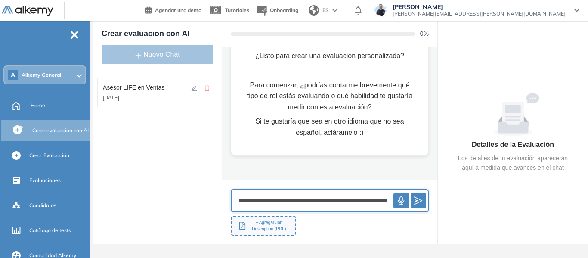
scroll to position [0, 2561]
type input "**********"
click at [421, 204] on icon "send" at bounding box center [418, 200] width 9 height 9
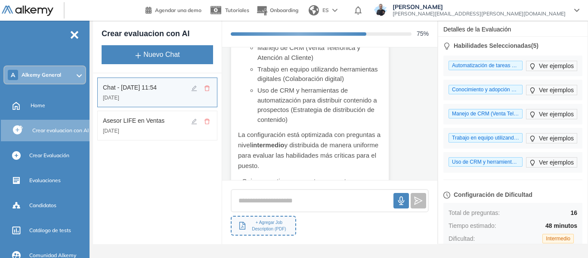
scroll to position [409, 0]
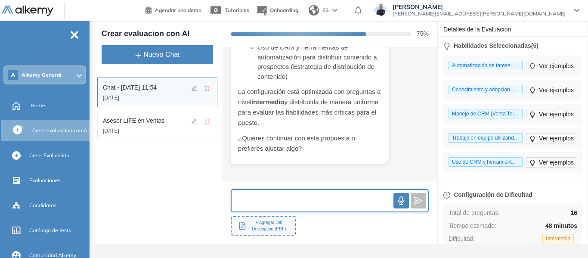
click at [270, 202] on input "text" at bounding box center [313, 201] width 162 height 19
type input "*"
type input "**********"
click at [420, 200] on icon "send" at bounding box center [418, 200] width 9 height 9
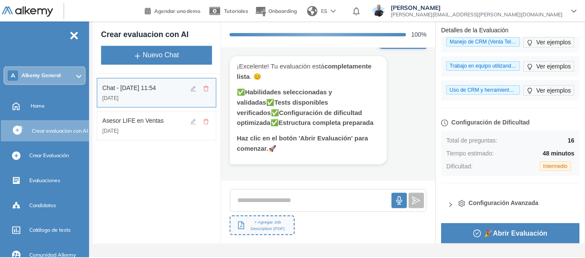
scroll to position [90, 0]
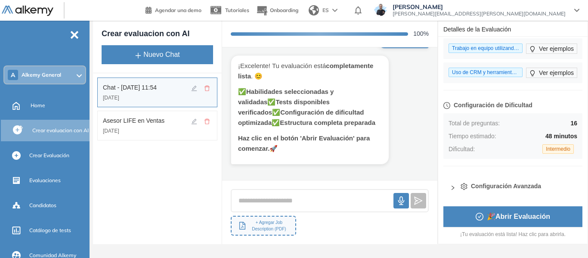
click at [511, 217] on span "🎉 Abrir Evaluación" at bounding box center [518, 216] width 63 height 11
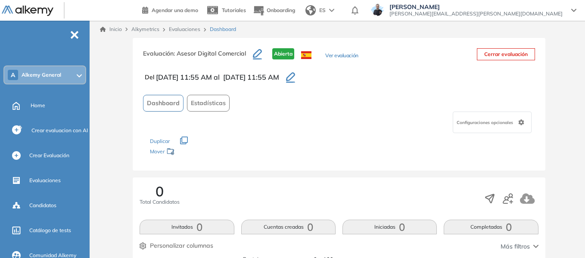
click at [350, 58] on button "Ver evaluación" at bounding box center [341, 56] width 33 height 9
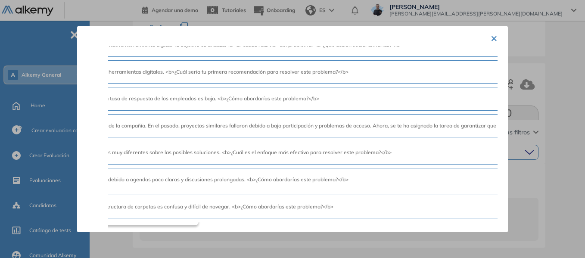
scroll to position [633, 0]
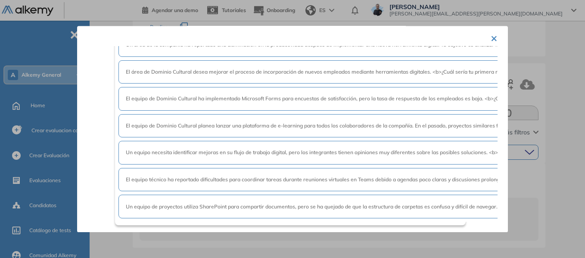
click at [490, 36] on button "×" at bounding box center [493, 37] width 7 height 17
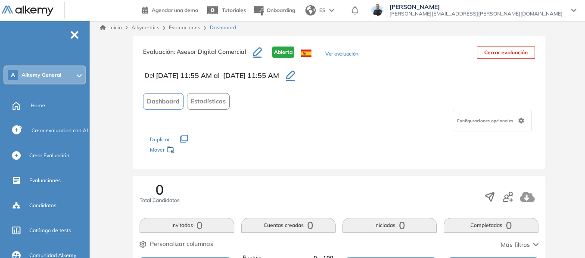
scroll to position [0, 0]
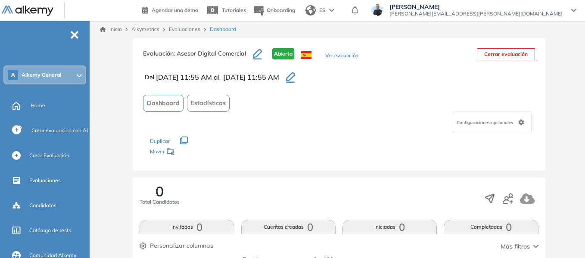
click at [341, 54] on button "Ver evaluación" at bounding box center [341, 56] width 33 height 9
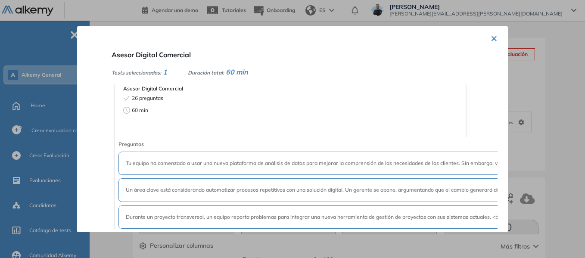
click at [486, 36] on div "× Asesor Digital Comercial Tests seleccionados: 1 Duración total: 60 min Asesor…" at bounding box center [292, 129] width 431 height 206
click at [490, 36] on button "×" at bounding box center [493, 37] width 7 height 17
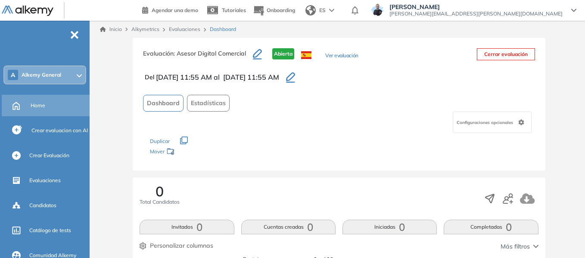
click at [42, 108] on span "Home" at bounding box center [38, 106] width 15 height 8
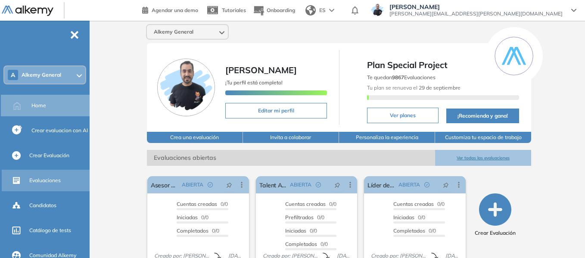
click at [46, 179] on span "Evaluaciones" at bounding box center [44, 181] width 31 height 8
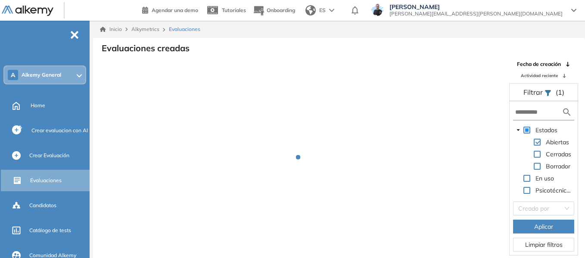
click at [538, 120] on form at bounding box center [543, 113] width 61 height 16
click at [538, 112] on input "text" at bounding box center [538, 112] width 46 height 9
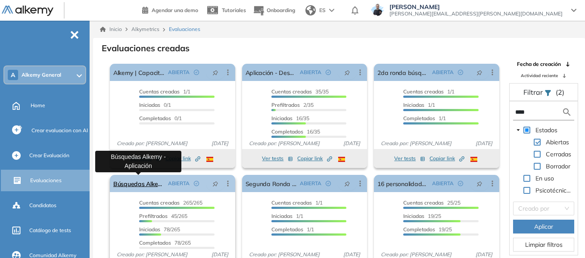
type input "****"
click at [139, 180] on link "Búsquedas Alkemy - Aplicación" at bounding box center [138, 183] width 51 height 17
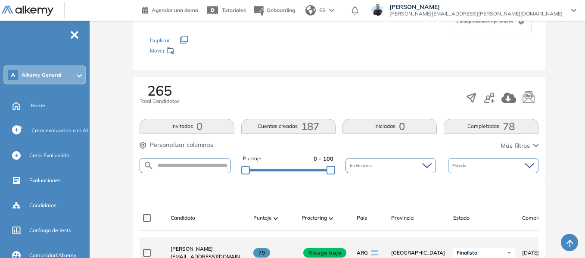
scroll to position [43, 0]
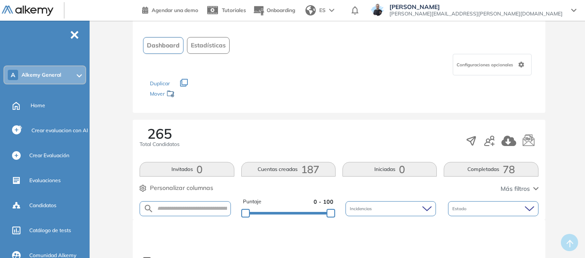
click at [69, 71] on div "A Alkemy General" at bounding box center [44, 74] width 81 height 17
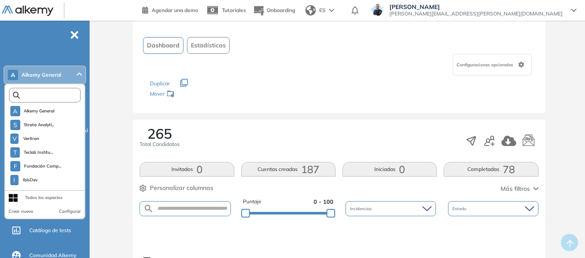
click at [62, 96] on input "text" at bounding box center [47, 95] width 54 height 6
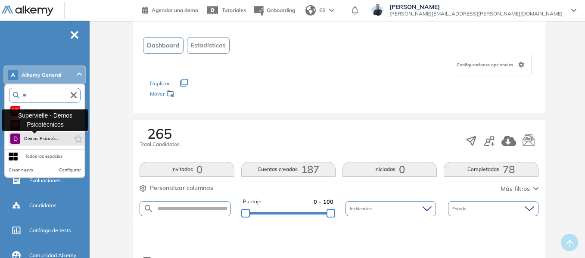
type input "**"
click at [54, 139] on span "Demos Psicotéc..." at bounding box center [41, 138] width 35 height 7
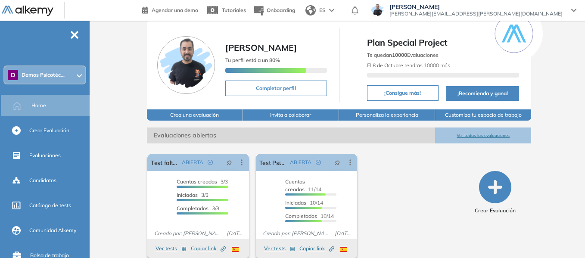
scroll to position [33, 0]
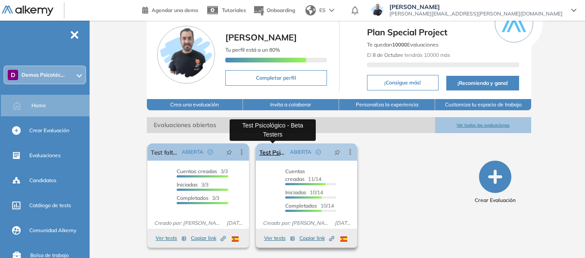
click at [277, 153] on link "Test Psicológico - Beta Testers" at bounding box center [273, 151] width 28 height 17
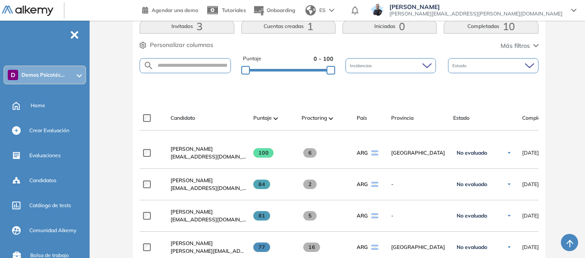
scroll to position [215, 0]
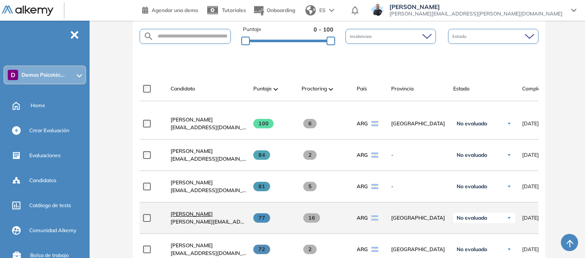
click at [204, 217] on span "[PERSON_NAME]" at bounding box center [191, 214] width 42 height 6
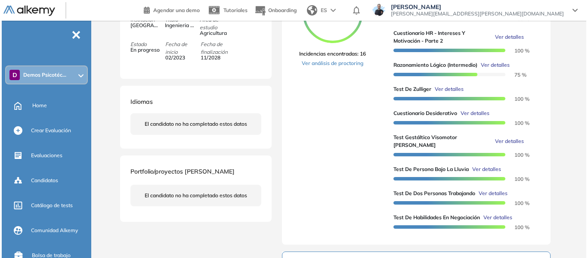
scroll to position [215, 0]
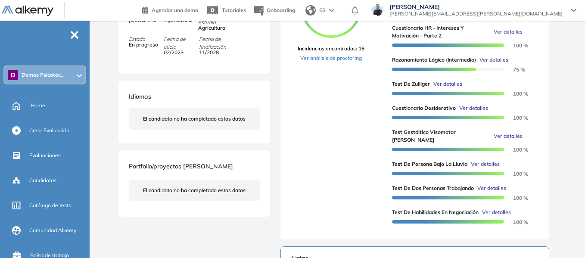
click at [456, 88] on span "Ver detalles" at bounding box center [447, 84] width 29 height 8
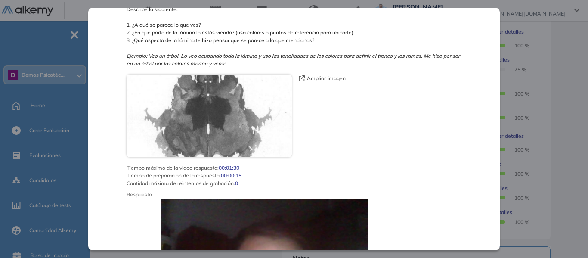
scroll to position [517, 0]
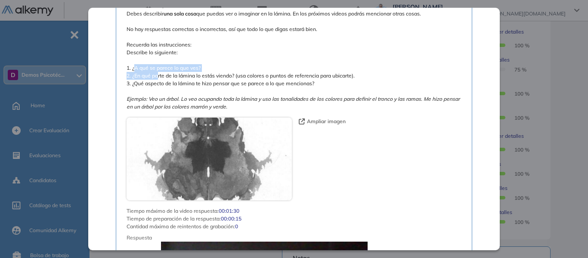
drag, startPoint x: 134, startPoint y: 55, endPoint x: 158, endPoint y: 65, distance: 25.8
click at [158, 65] on span "A continuación, verás una lámina. Debes describir una sola cosa que puedas ver …" at bounding box center [294, 56] width 335 height 108
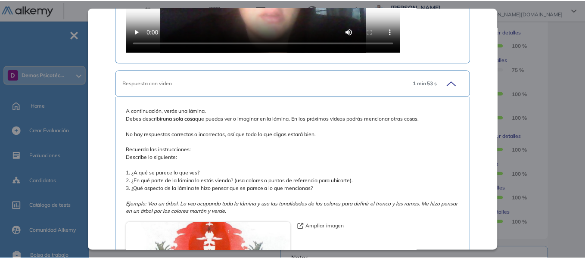
scroll to position [904, 0]
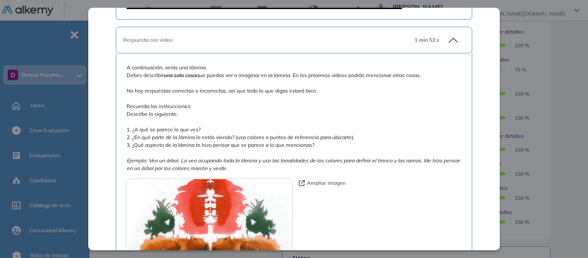
click at [563, 49] on div "Test [PERSON_NAME] Recursos Humanos y Capacitación Intermedio Idiomas Objetivos…" at bounding box center [341, 135] width 448 height 624
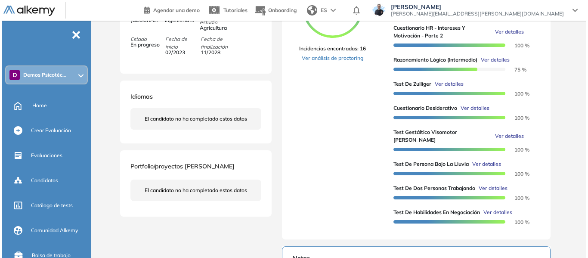
scroll to position [258, 0]
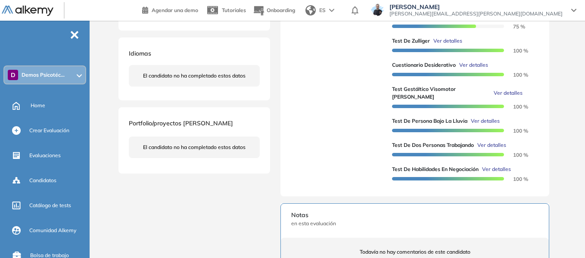
click at [490, 121] on span "Ver detalles" at bounding box center [485, 121] width 29 height 8
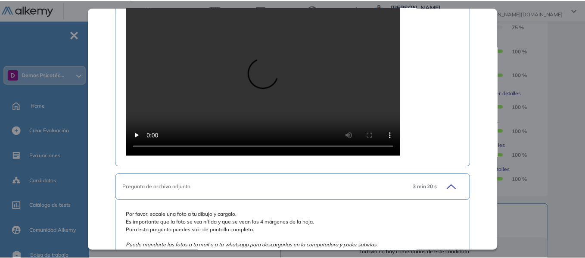
scroll to position [697, 0]
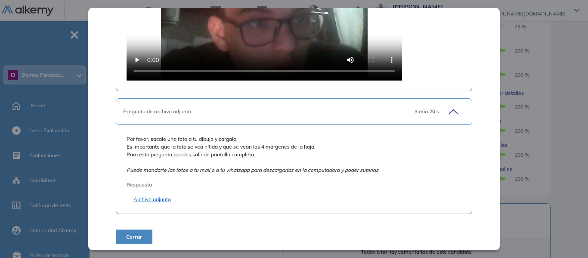
click at [167, 195] on link "Archivo adjunto" at bounding box center [293, 199] width 321 height 8
click at [556, 83] on div "Test de Persona Bajo la Lluvia Recursos Humanos y Capacitación Intermedio Idiom…" at bounding box center [341, 92] width 448 height 624
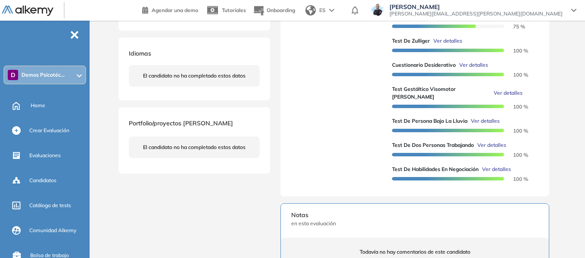
scroll to position [318, 0]
click at [59, 127] on span "Crear Evaluación" at bounding box center [49, 131] width 40 height 8
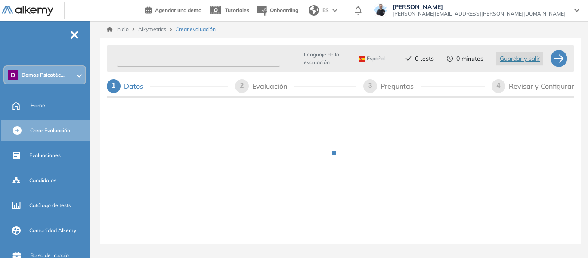
click at [211, 57] on input "text" at bounding box center [198, 58] width 163 height 17
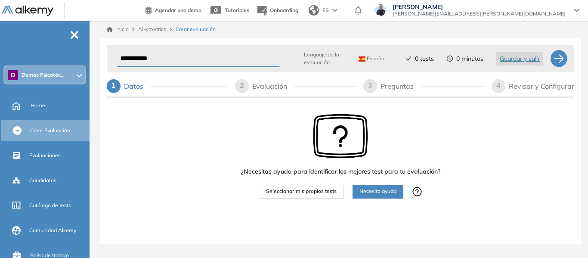
type input "**********"
drag, startPoint x: 170, startPoint y: 61, endPoint x: 97, endPoint y: 56, distance: 73.8
click at [97, 56] on div "**********" at bounding box center [340, 132] width 495 height 223
type input "**********"
click at [310, 196] on button "Seleccionar mis propios tests" at bounding box center [301, 192] width 85 height 14
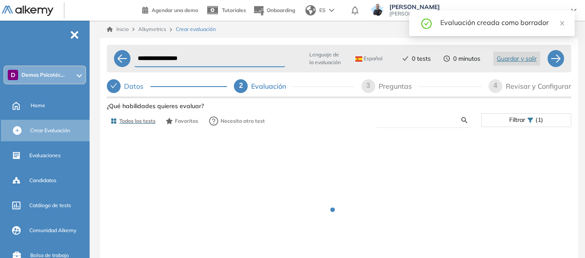
click at [411, 118] on input "text" at bounding box center [422, 120] width 78 height 8
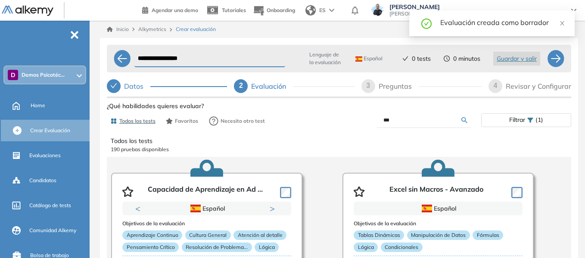
type input "***"
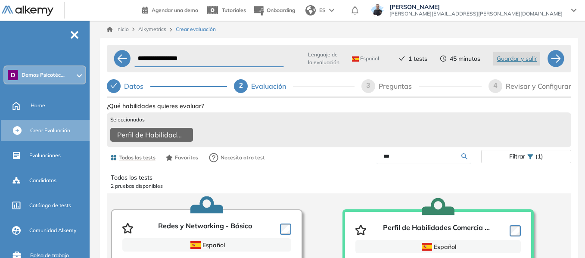
drag, startPoint x: 406, startPoint y: 164, endPoint x: 362, endPoint y: 163, distance: 43.9
click at [362, 163] on div "***" at bounding box center [410, 156] width 142 height 15
type input "******"
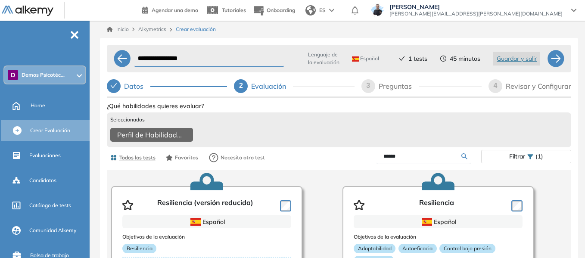
scroll to position [43, 0]
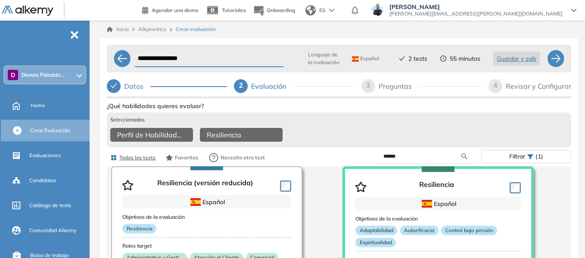
drag, startPoint x: 405, startPoint y: 160, endPoint x: 351, endPoint y: 162, distance: 53.9
click at [351, 162] on div "******" at bounding box center [410, 156] width 142 height 15
type input "****"
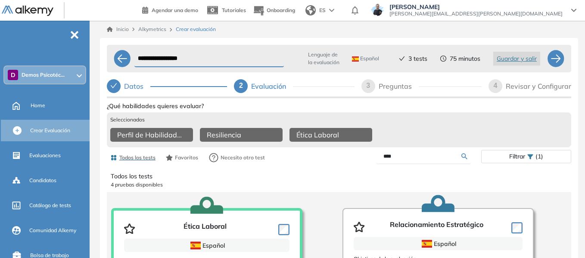
scroll to position [0, 0]
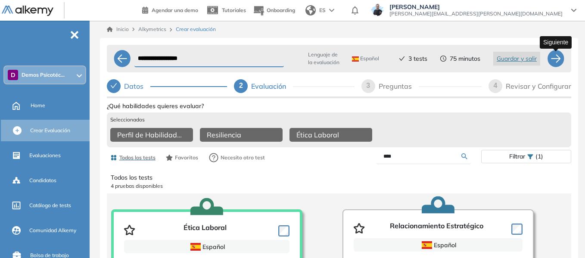
click at [559, 61] on div at bounding box center [555, 58] width 17 height 17
select select "*****"
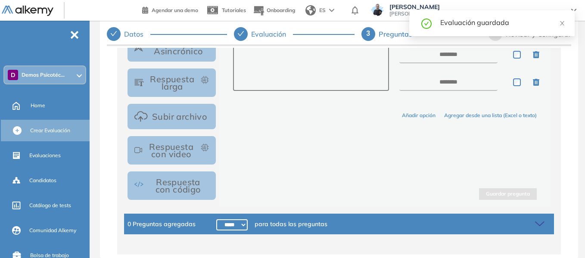
scroll to position [215, 0]
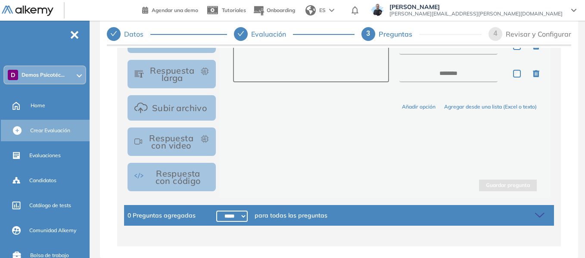
click at [181, 140] on button "Respuesta con video" at bounding box center [171, 141] width 88 height 28
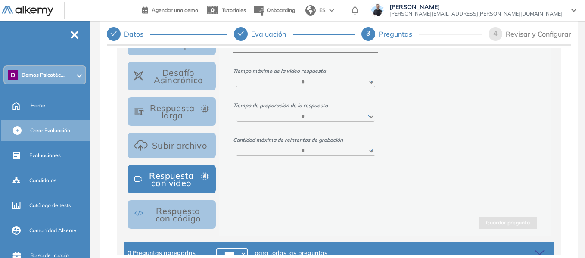
scroll to position [129, 0]
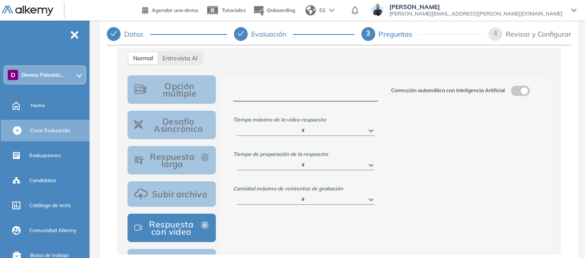
click at [293, 96] on textarea at bounding box center [306, 94] width 146 height 16
type textarea "*********"
click at [517, 91] on span at bounding box center [514, 89] width 7 height 7
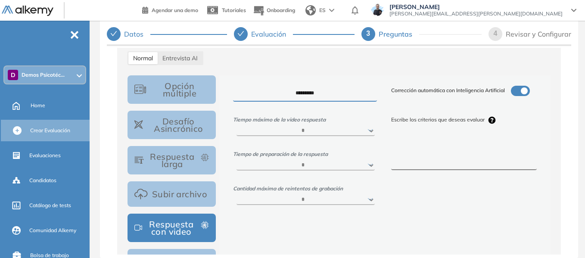
click at [426, 146] on textarea at bounding box center [464, 154] width 146 height 32
click at [187, 59] on span "Entrevista AI" at bounding box center [179, 58] width 35 height 8
select select "***"
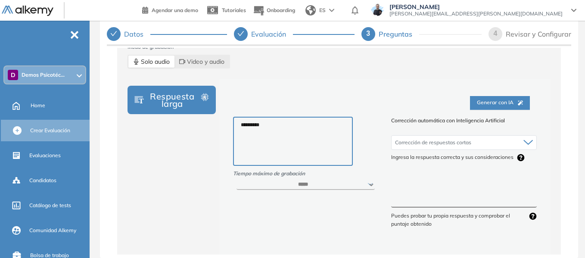
scroll to position [172, 0]
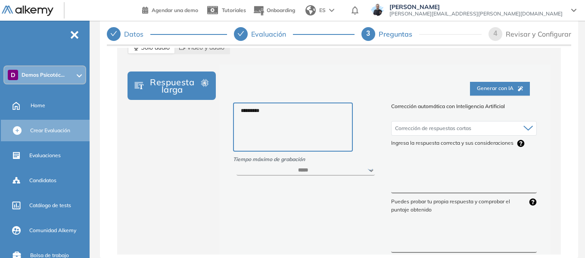
click at [280, 111] on textarea "*********" at bounding box center [293, 126] width 120 height 49
drag, startPoint x: 281, startPoint y: 111, endPoint x: 231, endPoint y: 106, distance: 50.1
click at [231, 106] on div "********* Tiempo máximo de grabación ****** ***** ***** ***** ***** *****" at bounding box center [305, 198] width 158 height 192
click at [308, 114] on textarea "*********" at bounding box center [293, 126] width 120 height 49
click at [451, 170] on textarea at bounding box center [464, 177] width 146 height 32
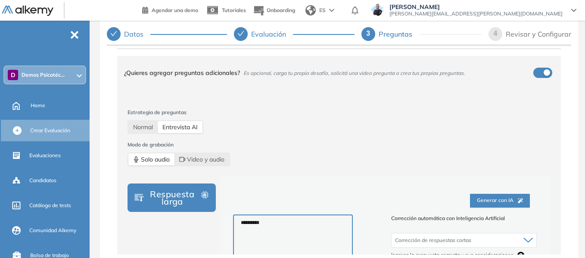
scroll to position [0, 0]
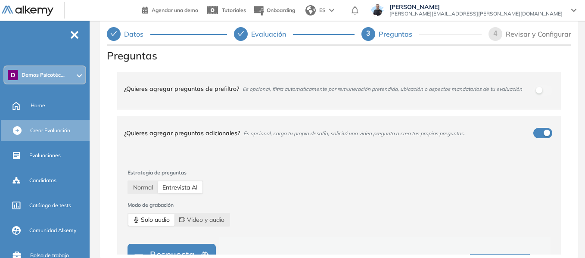
click at [48, 77] on span "Demos Psicotéc..." at bounding box center [43, 74] width 43 height 7
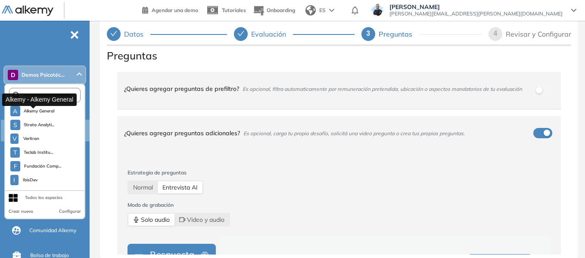
drag, startPoint x: 47, startPoint y: 113, endPoint x: 325, endPoint y: 34, distance: 289.6
click at [48, 113] on span "Alkemy General" at bounding box center [39, 111] width 31 height 7
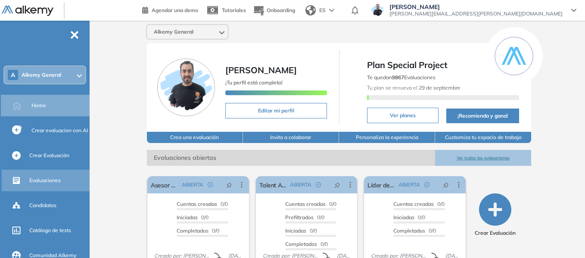
click at [53, 180] on span "Evaluaciones" at bounding box center [44, 181] width 31 height 8
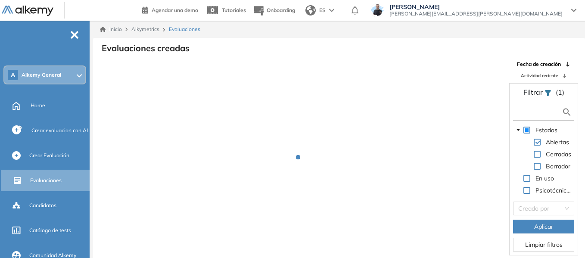
click at [527, 113] on input "text" at bounding box center [538, 112] width 46 height 9
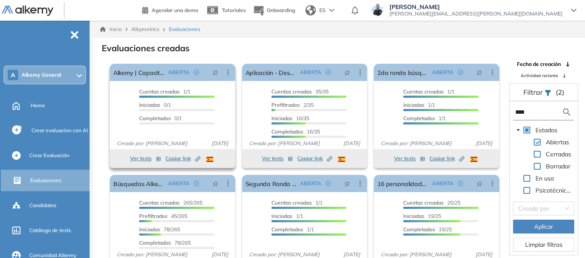
scroll to position [43, 0]
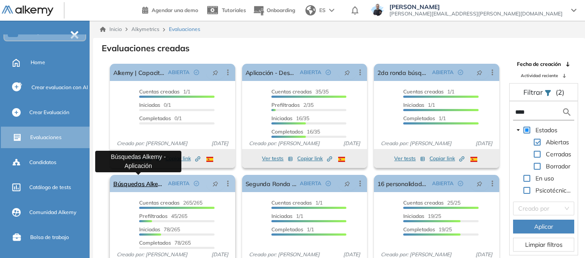
type input "****"
click at [149, 186] on link "Búsquedas Alkemy - Aplicación" at bounding box center [138, 183] width 51 height 17
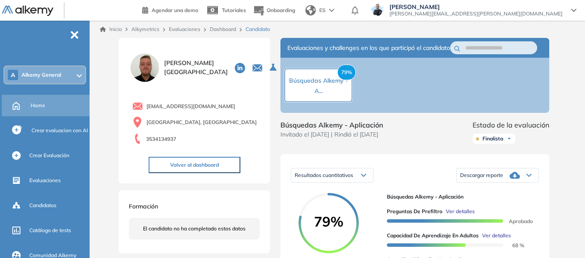
click at [37, 107] on span "Home" at bounding box center [38, 106] width 15 height 8
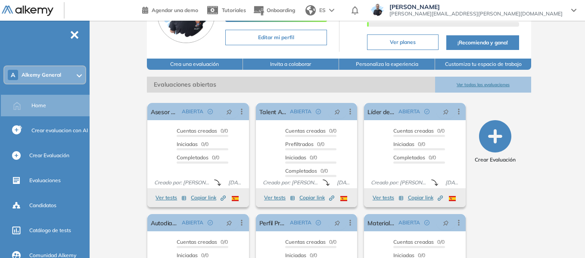
scroll to position [86, 0]
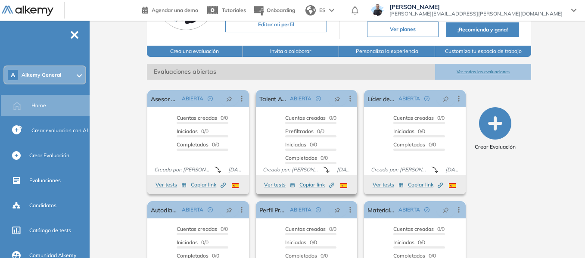
click at [276, 187] on button "Ver tests" at bounding box center [279, 185] width 31 height 10
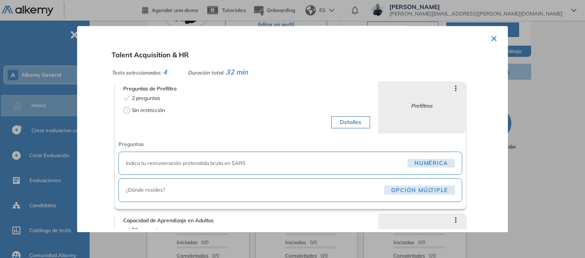
click at [492, 40] on button "×" at bounding box center [493, 37] width 7 height 17
